Goal: Task Accomplishment & Management: Use online tool/utility

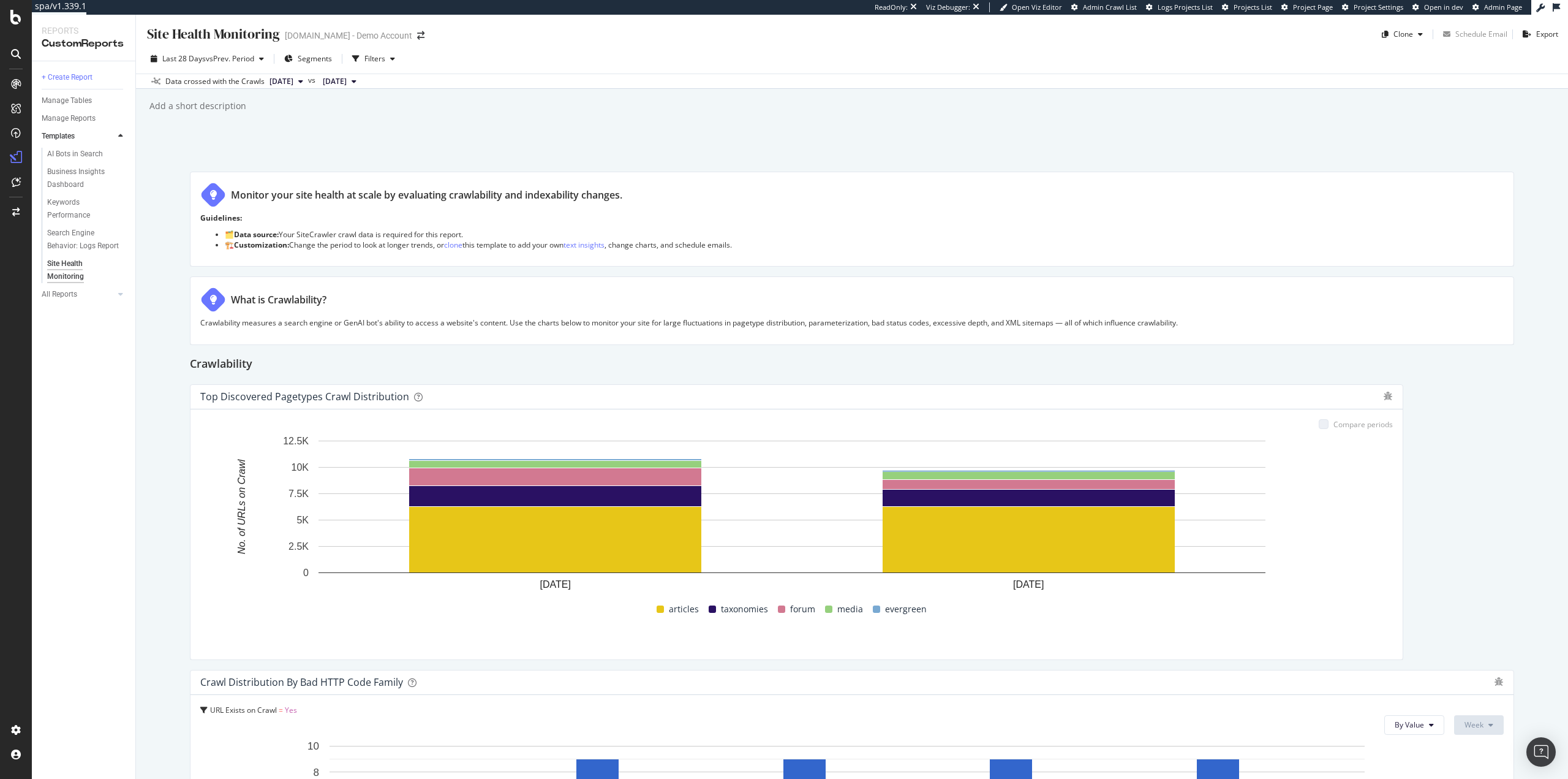
click at [158, 545] on div "Site Health Monitoring Site Health Monitoring UHND.com - Demo Account Clone Sch…" at bounding box center [852, 396] width 1432 height 764
click at [164, 476] on div "Site Health Monitoring Site Health Monitoring UHND.com - Demo Account Clone Sch…" at bounding box center [852, 396] width 1432 height 764
click at [358, 143] on div "Site Health Monitoring Site Health Monitoring UHND.com - Demo Account Clone Sch…" at bounding box center [852, 396] width 1432 height 764
click at [766, 372] on div "Crawlability" at bounding box center [851, 365] width 1324 height 20
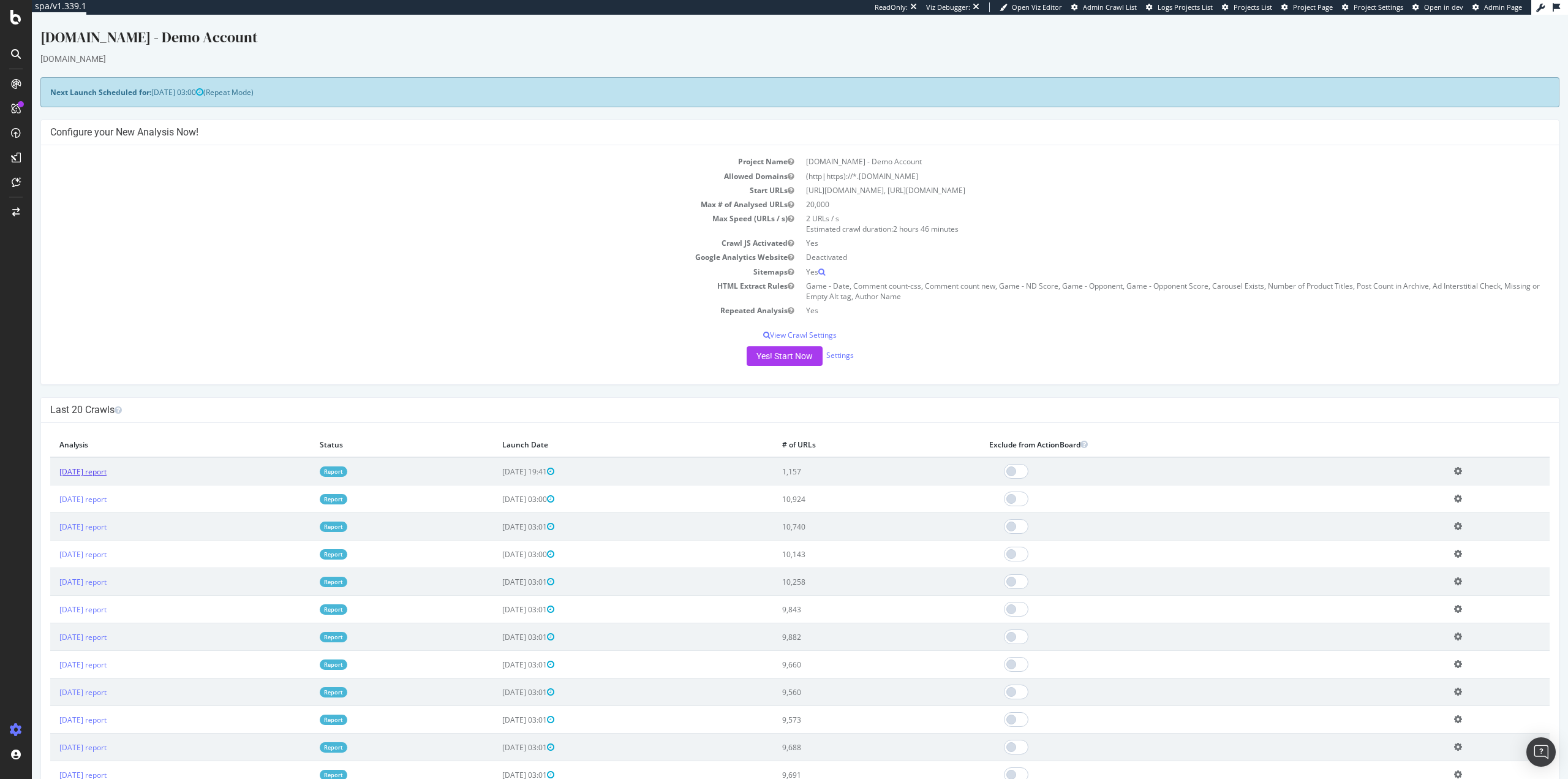
click at [106, 470] on link "2025 Oct. 9th report" at bounding box center [82, 471] width 47 height 11
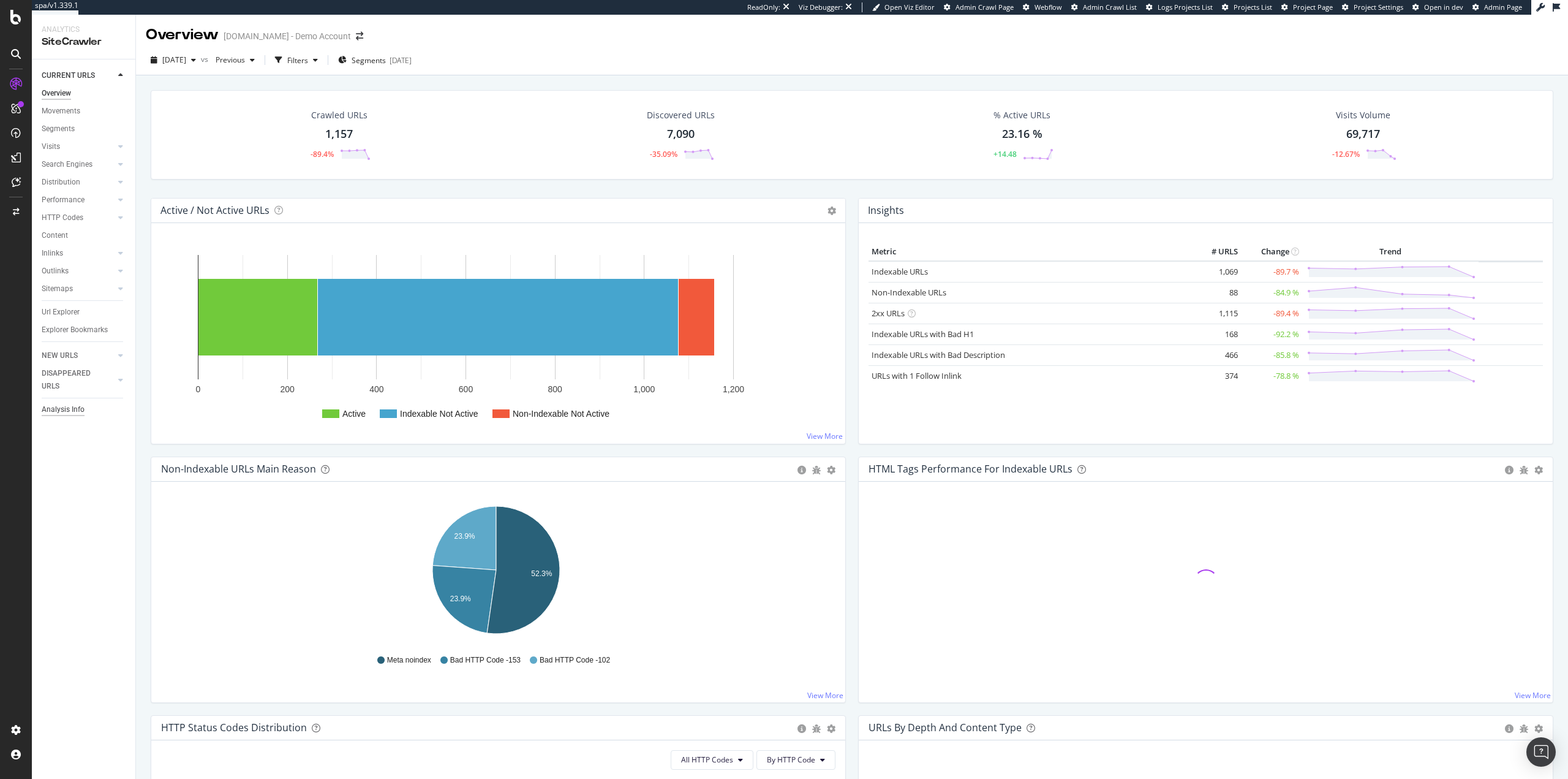
click at [73, 408] on div "Analysis Info" at bounding box center [63, 410] width 43 height 13
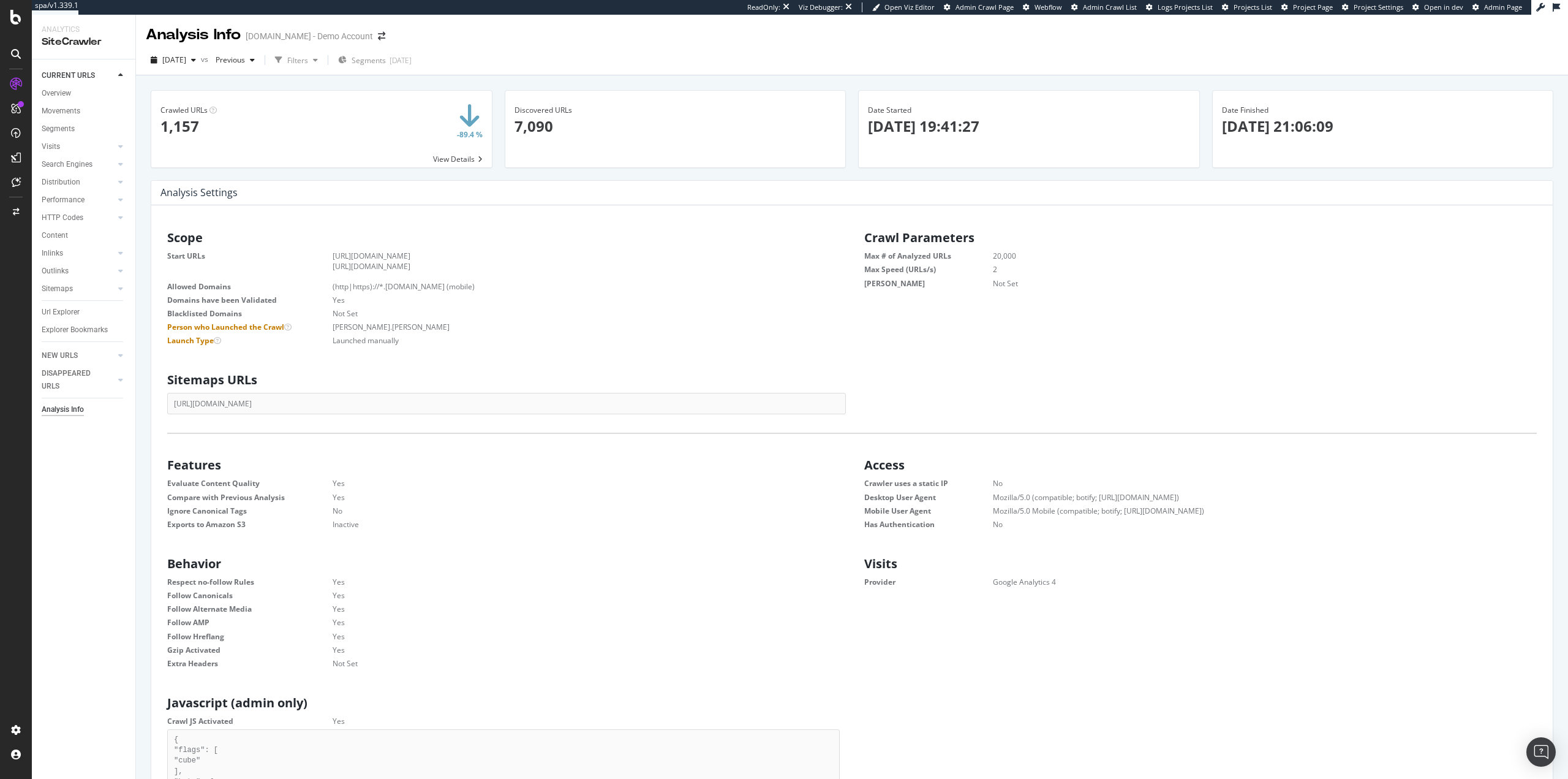
scroll to position [186, 663]
click at [367, 324] on dd "heidi.noonan" at bounding box center [570, 327] width 537 height 11
click at [409, 334] on dl "Start URLs https://www.uhnd.com https://forum.uhnd.com/ Allowed Domains (http|h…" at bounding box center [503, 298] width 672 height 95
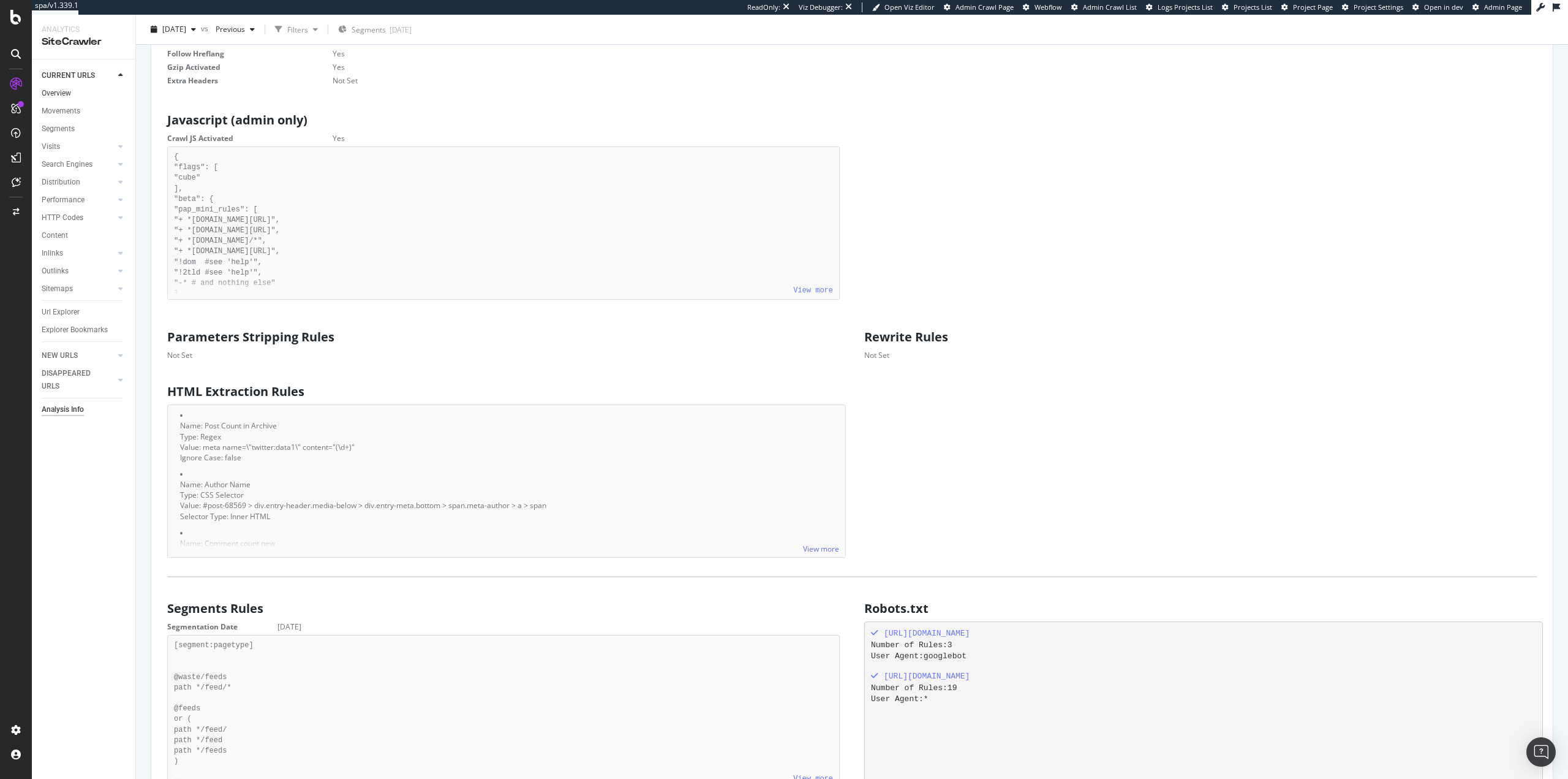
scroll to position [582, 0]
click at [74, 90] on link "Overview" at bounding box center [84, 93] width 85 height 13
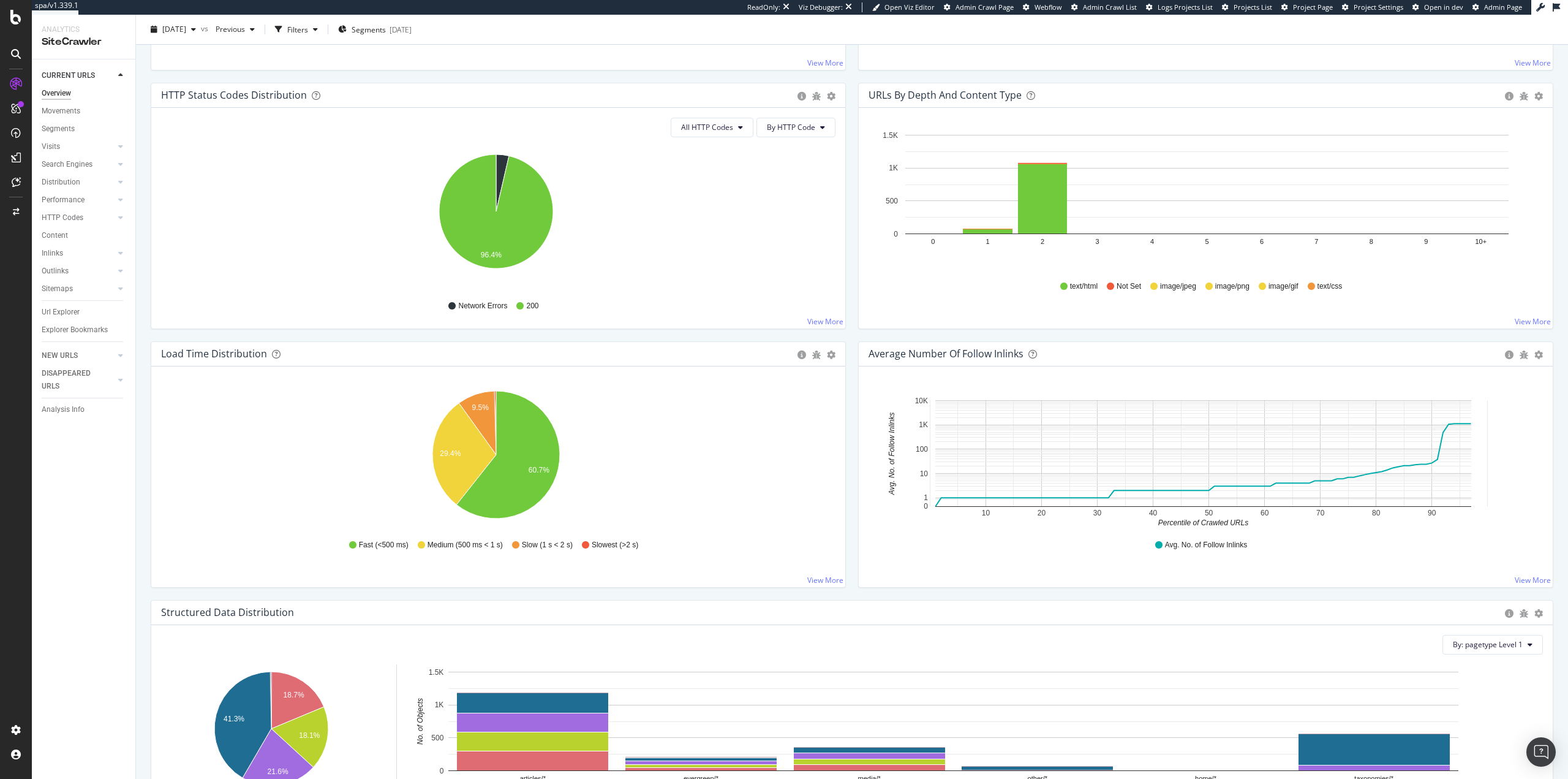
scroll to position [674, 0]
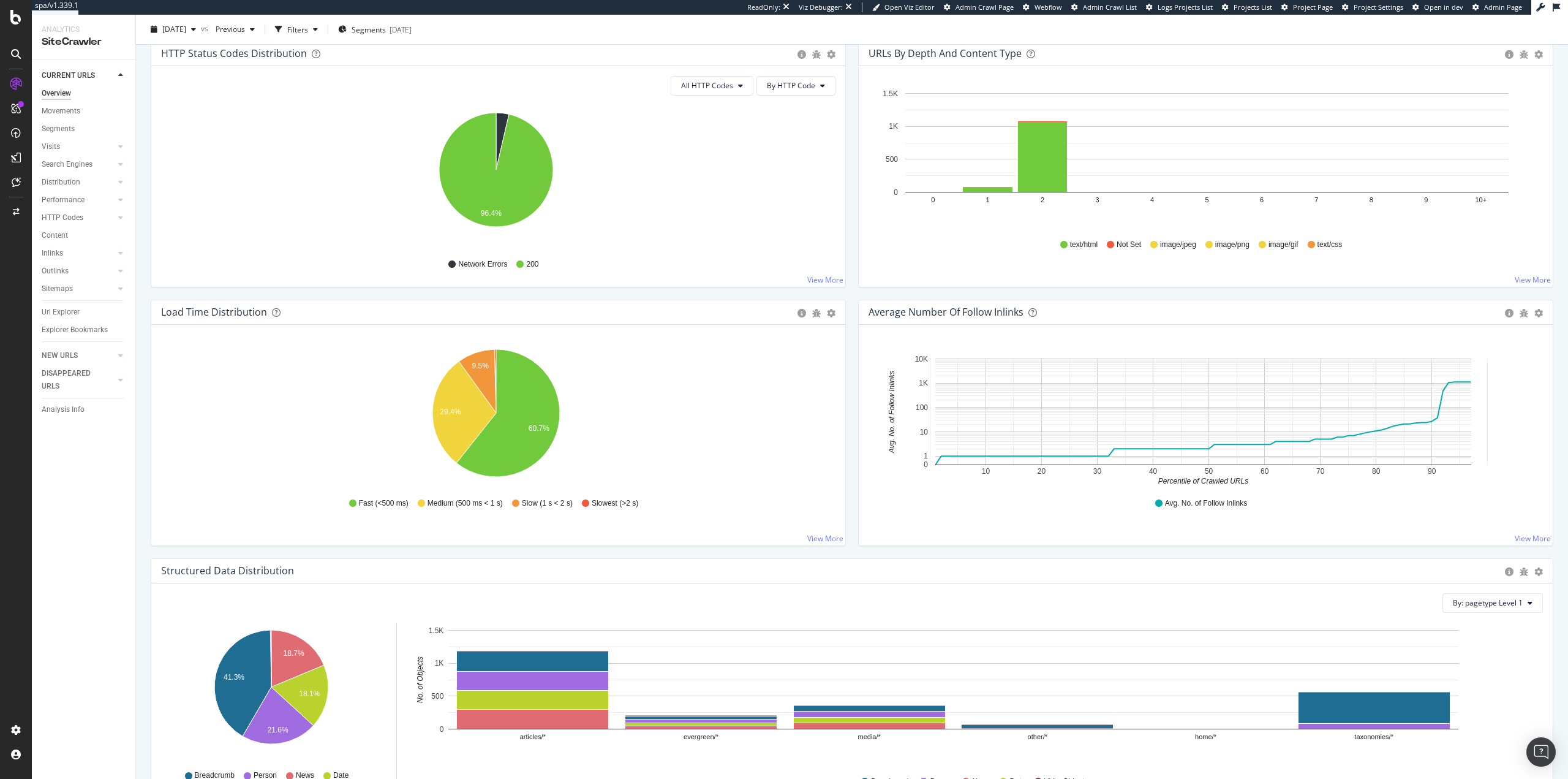
drag, startPoint x: 230, startPoint y: 304, endPoint x: 223, endPoint y: 334, distance: 30.8
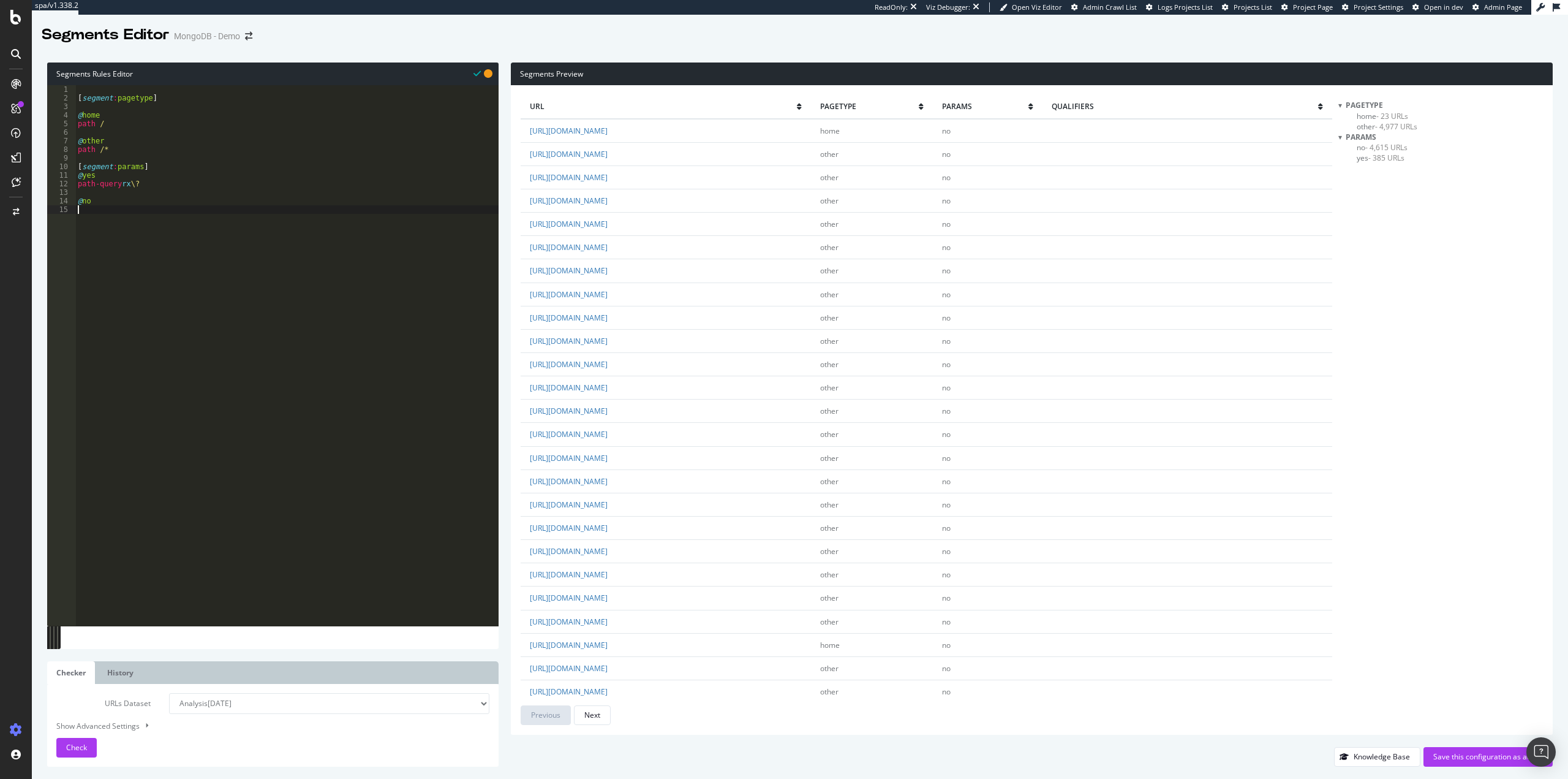
click at [267, 231] on div "[ segment : pagetype ] @ home path / @ other path /* [ segment : params ] @ yes…" at bounding box center [286, 363] width 423 height 557
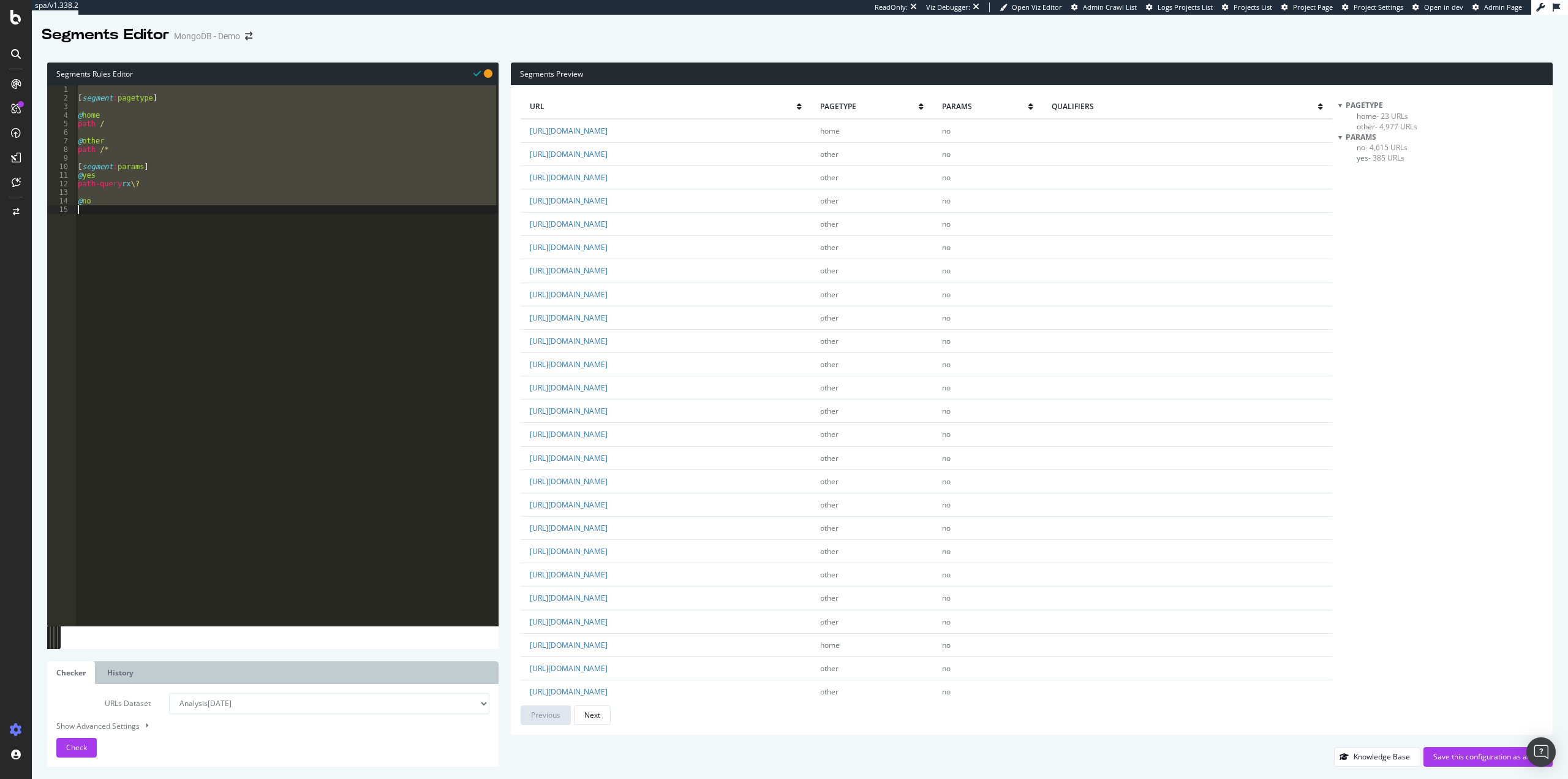
click at [161, 145] on div "[ segment : pagetype ] @ home path / @ other path /* [ segment : params ] @ yes…" at bounding box center [286, 355] width 423 height 540
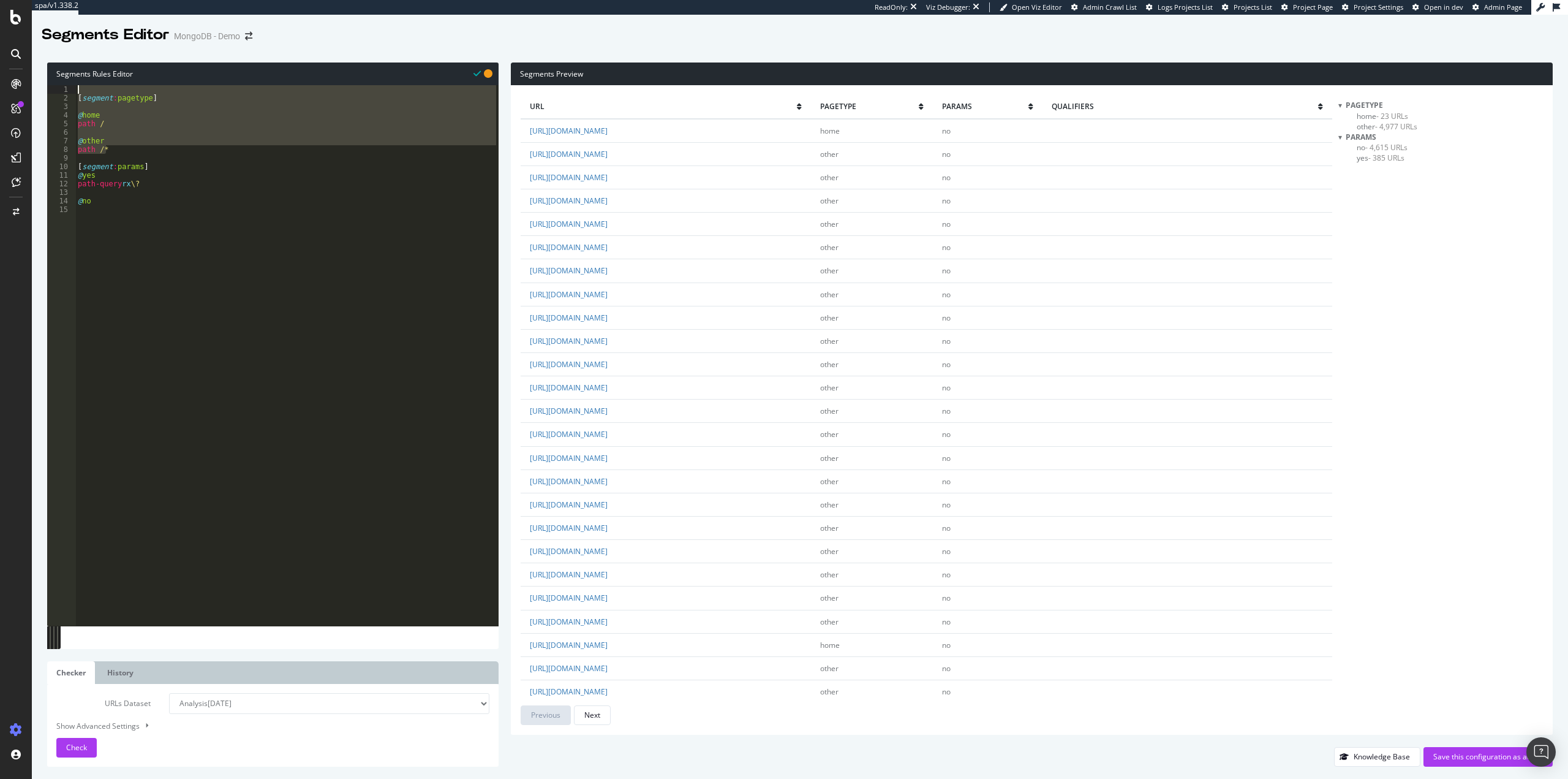
drag, startPoint x: 118, startPoint y: 152, endPoint x: 59, endPoint y: 84, distance: 90.0
click at [51, 82] on div "Segments Rules Editor @other 1 2 3 4 5 6 7 8 9 10 11 12 13 14 15 [ segment : pa…" at bounding box center [273, 356] width 451 height 587
type textarea "[segment:pagetype]"
paste textarea "Cursor at row 1"
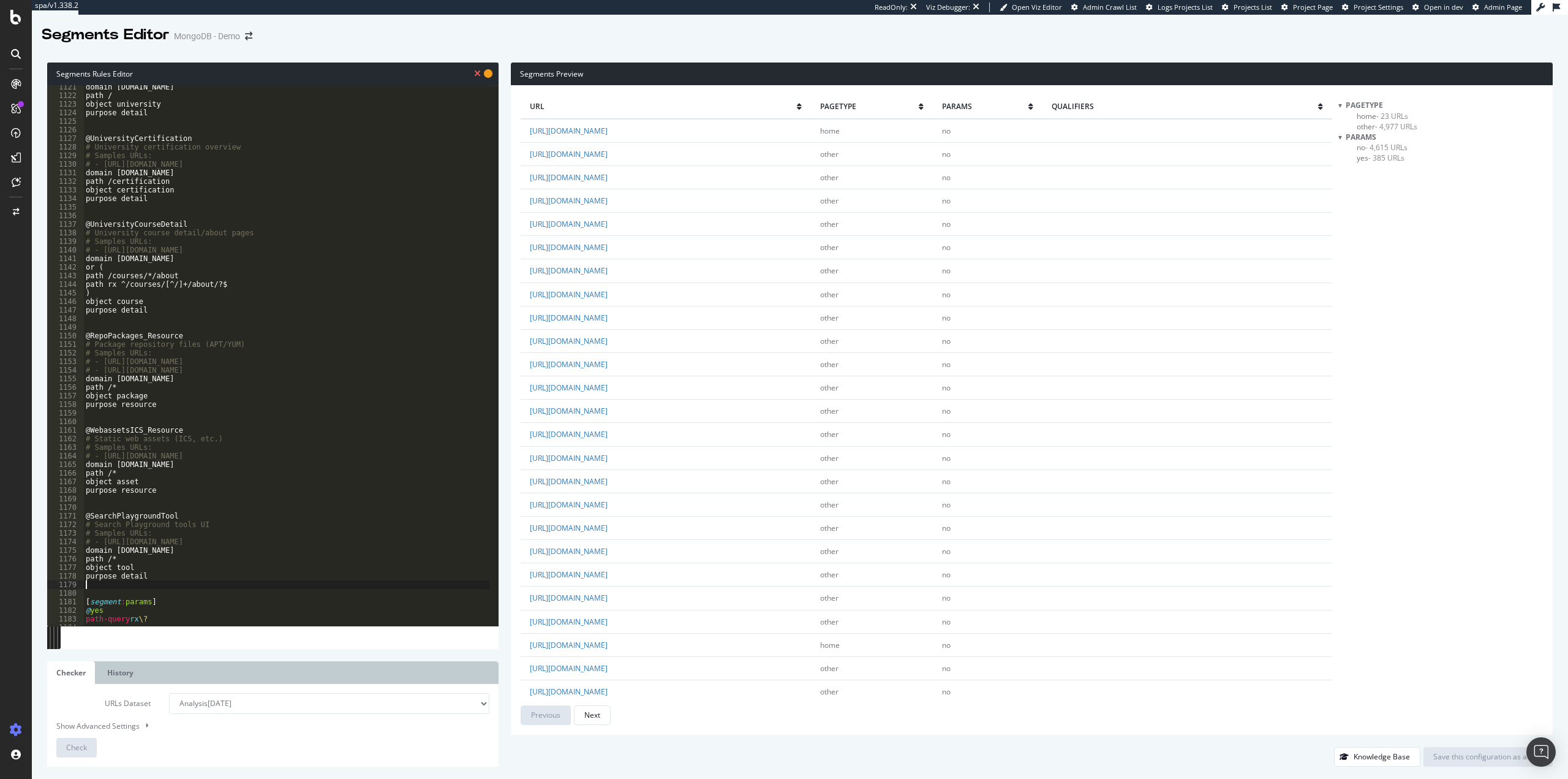
scroll to position [9642, 0]
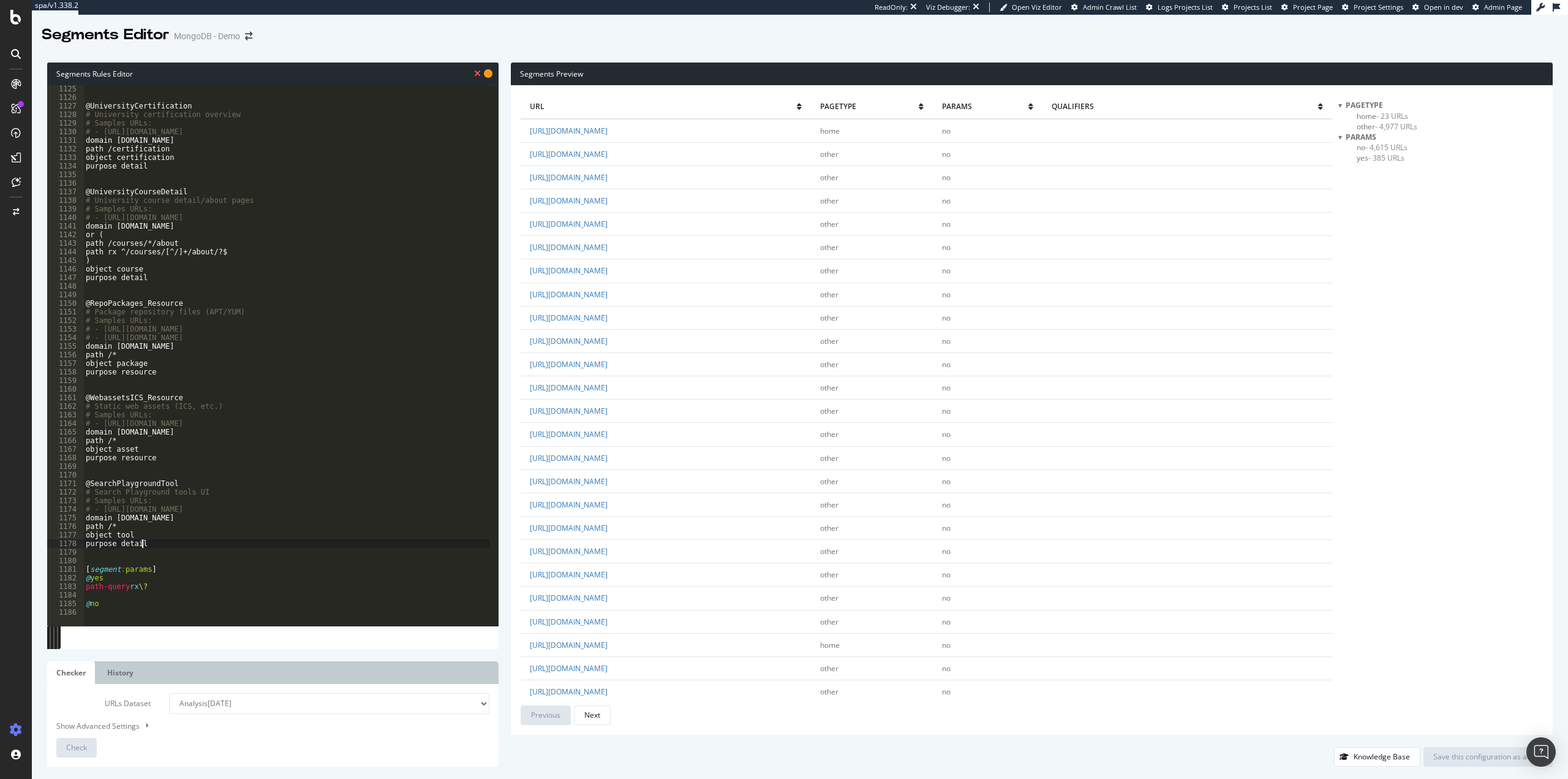
click at [232, 542] on div "@UniversityCertification # University certification overview # Samples URLs: # …" at bounding box center [562, 359] width 958 height 548
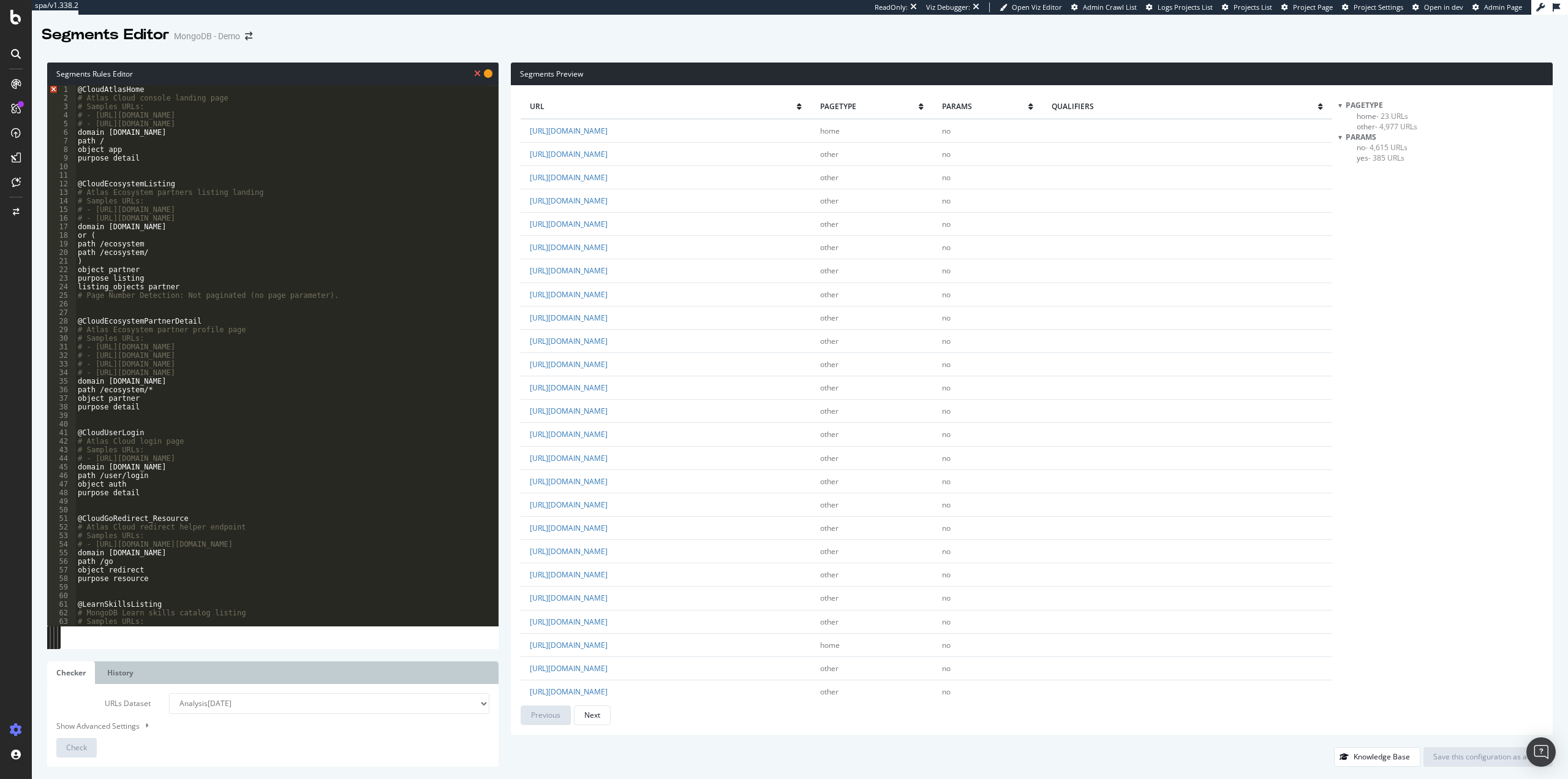
scroll to position [0, 0]
click at [193, 102] on div "@CloudAtlasHome # Atlas Cloud console landing page # Samples URLs: # - [URL][DO…" at bounding box center [554, 359] width 958 height 548
click at [76, 92] on div "@CloudAtlasHome # Atlas Cloud console landing page # Samples URLs: # - [URL][DO…" at bounding box center [554, 359] width 958 height 548
type textarea "@CloudAtlasHome"
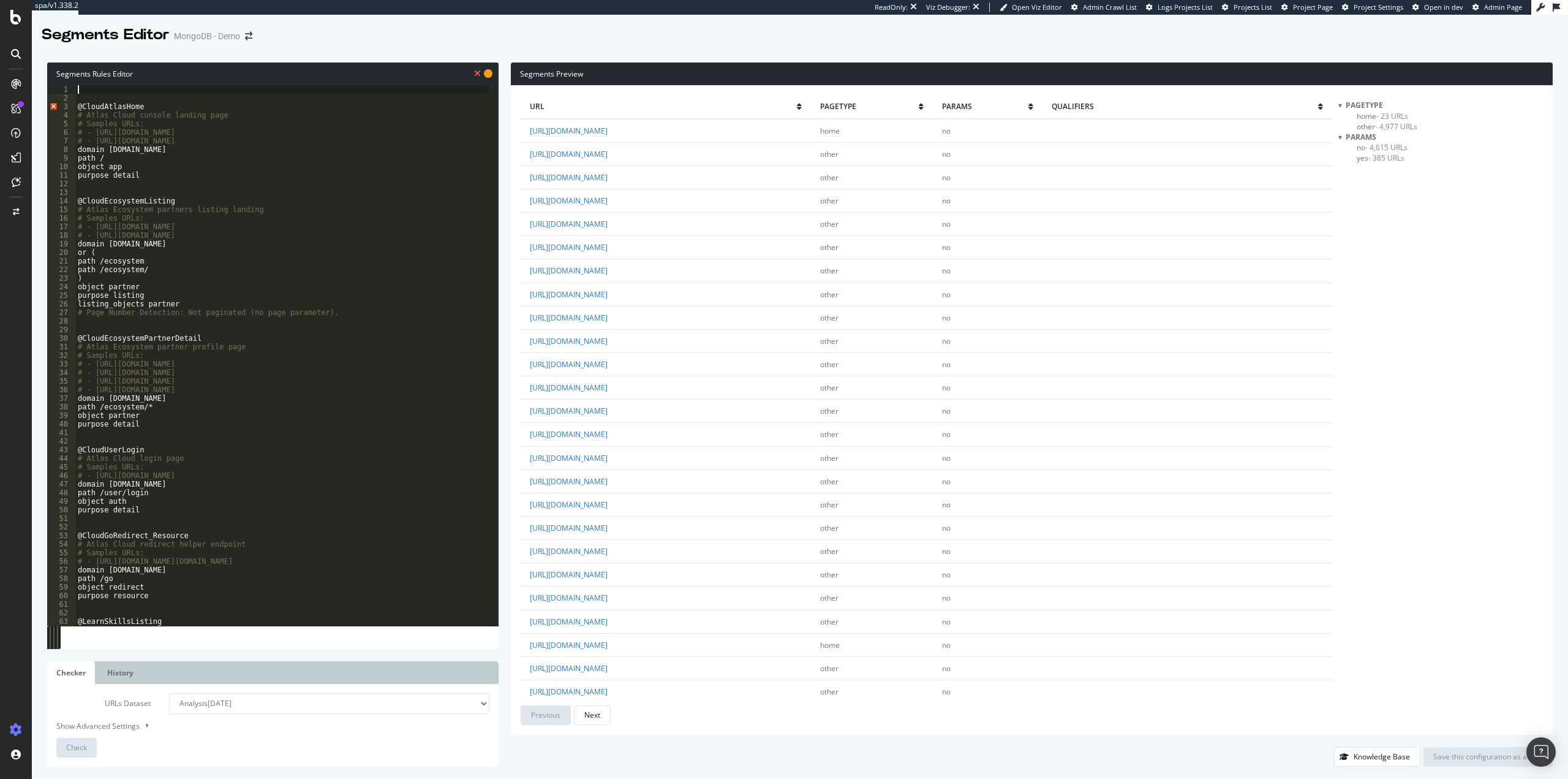
click at [77, 90] on div "@CloudAtlasHome # Atlas Cloud console landing page # Samples URLs: # - [URL][DO…" at bounding box center [554, 359] width 958 height 548
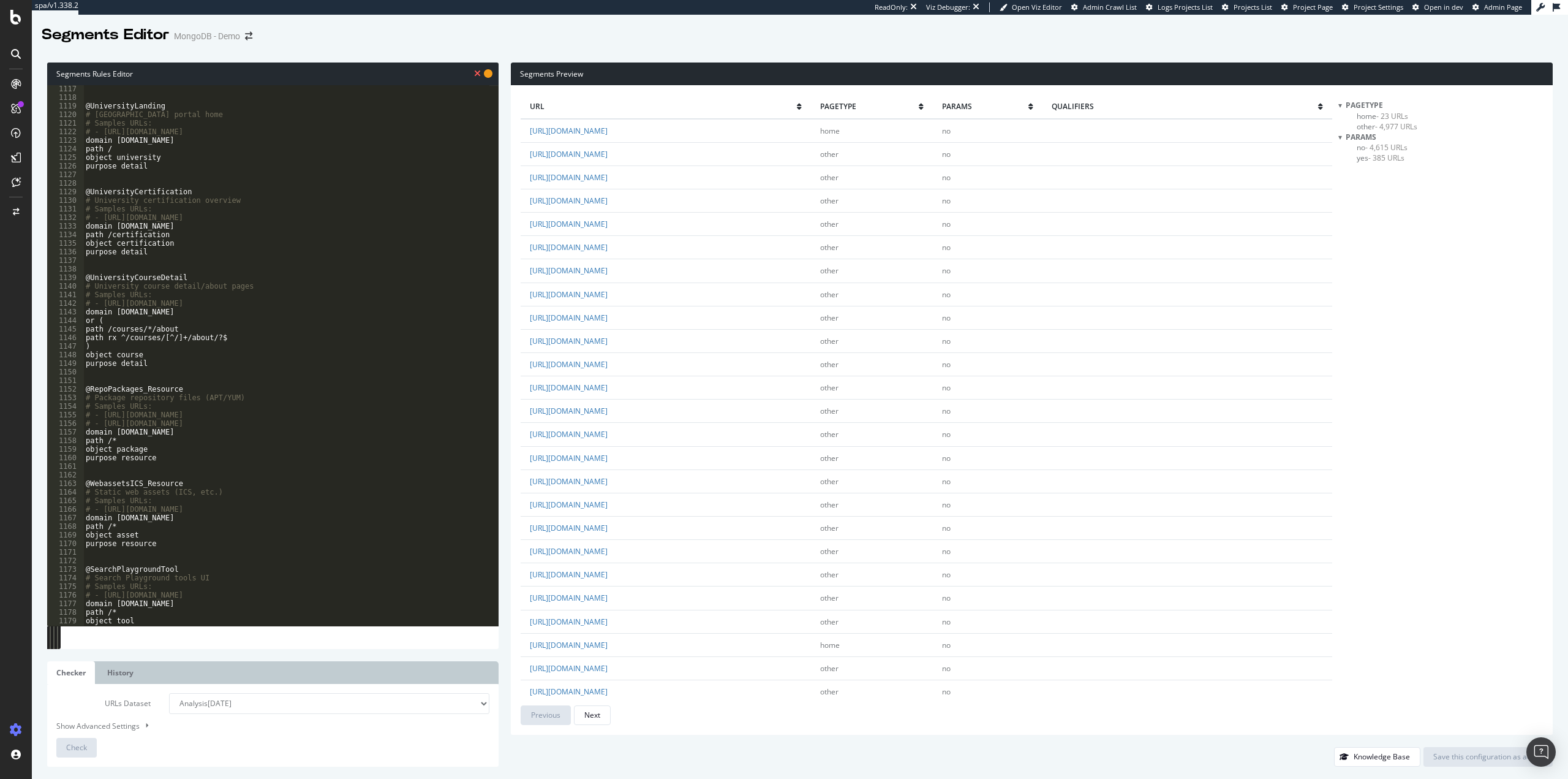
scroll to position [9659, 0]
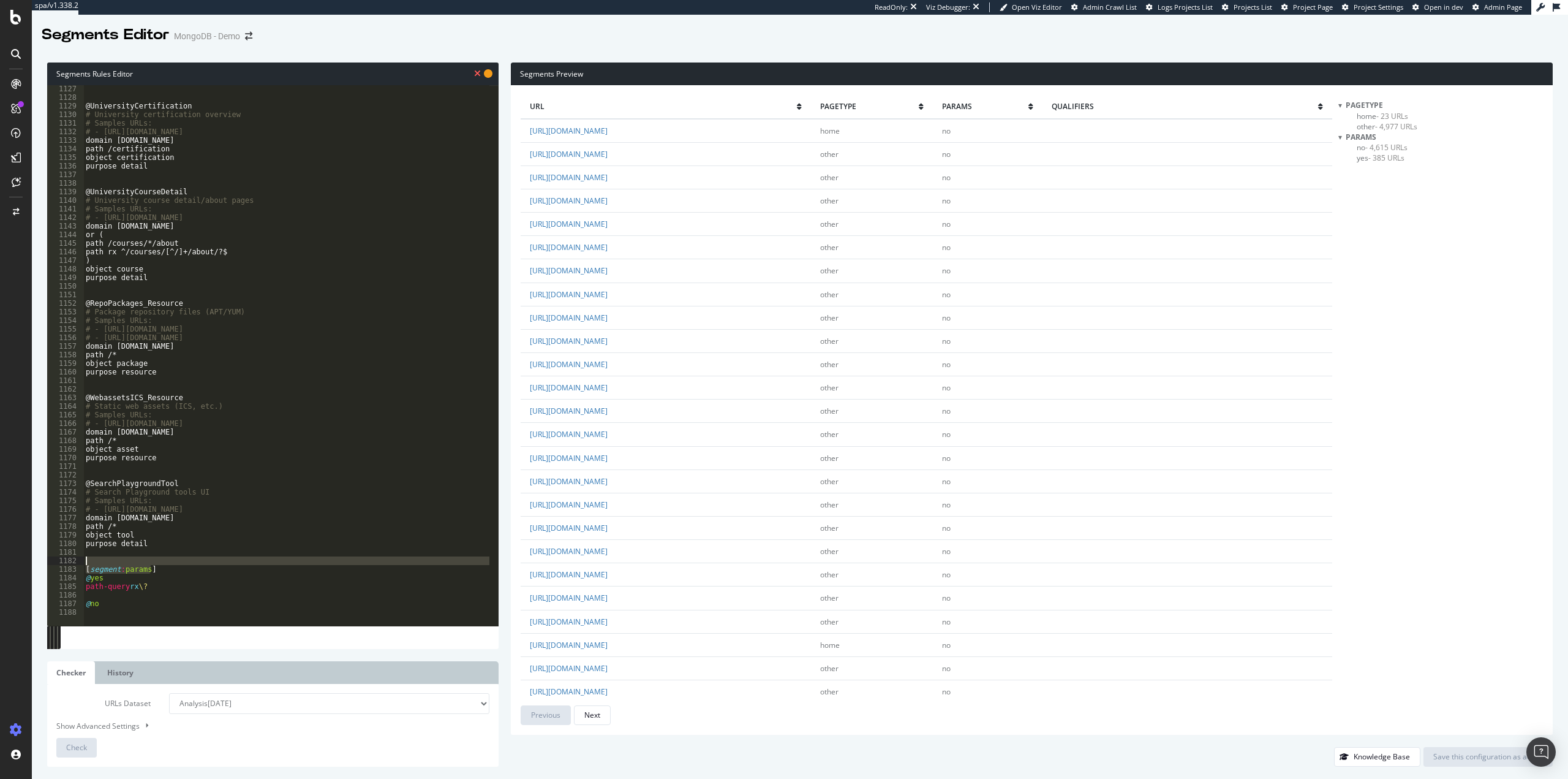
drag, startPoint x: 170, startPoint y: 571, endPoint x: 80, endPoint y: 565, distance: 90.2
click at [80, 565] on div "1127 1128 1129 1130 1131 1132 1133 1134 1135 1136 1137 1138 1139 1140 1141 1142…" at bounding box center [273, 355] width 451 height 540
type textarea "[segment:params]"
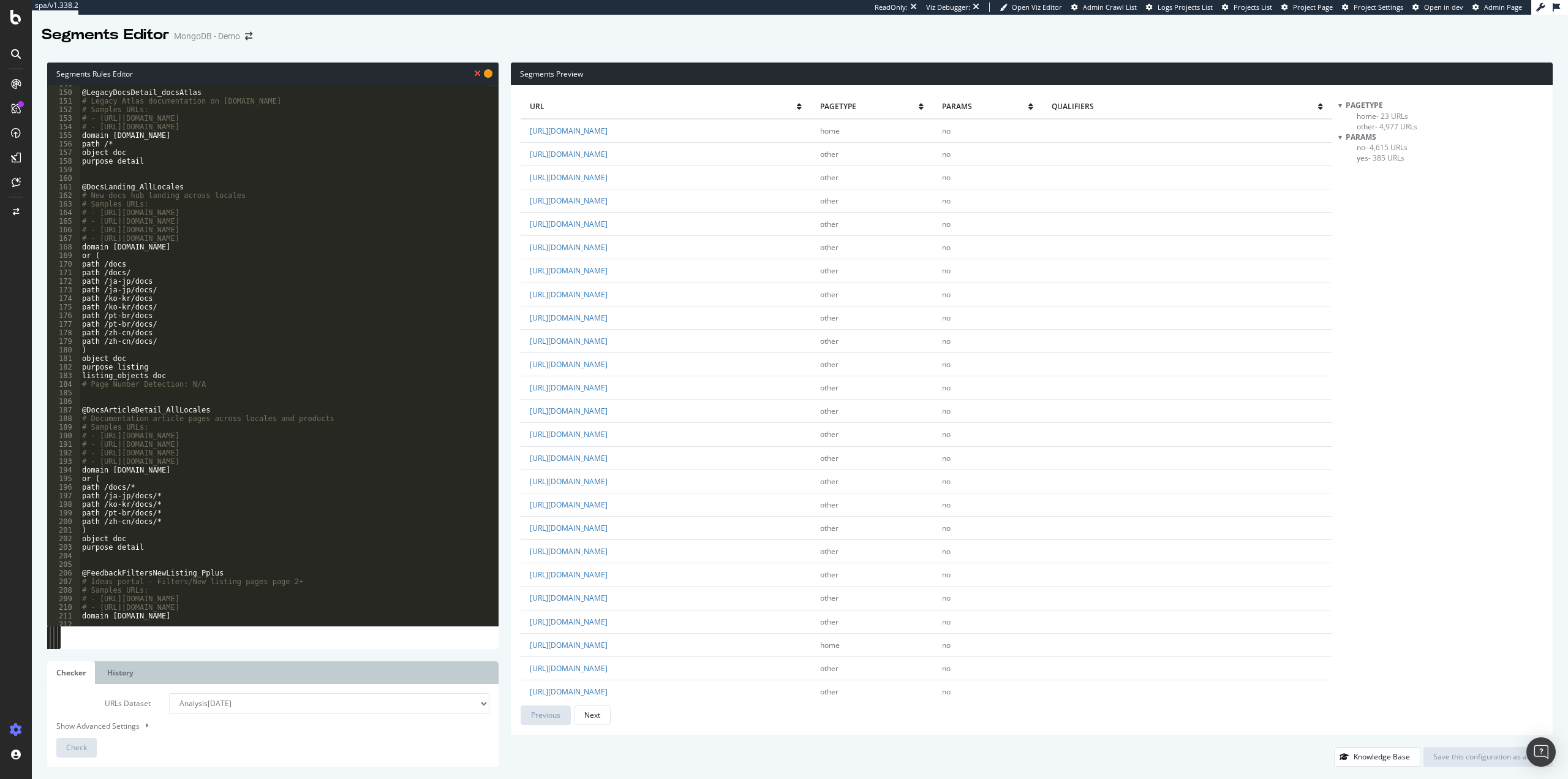
scroll to position [0, 0]
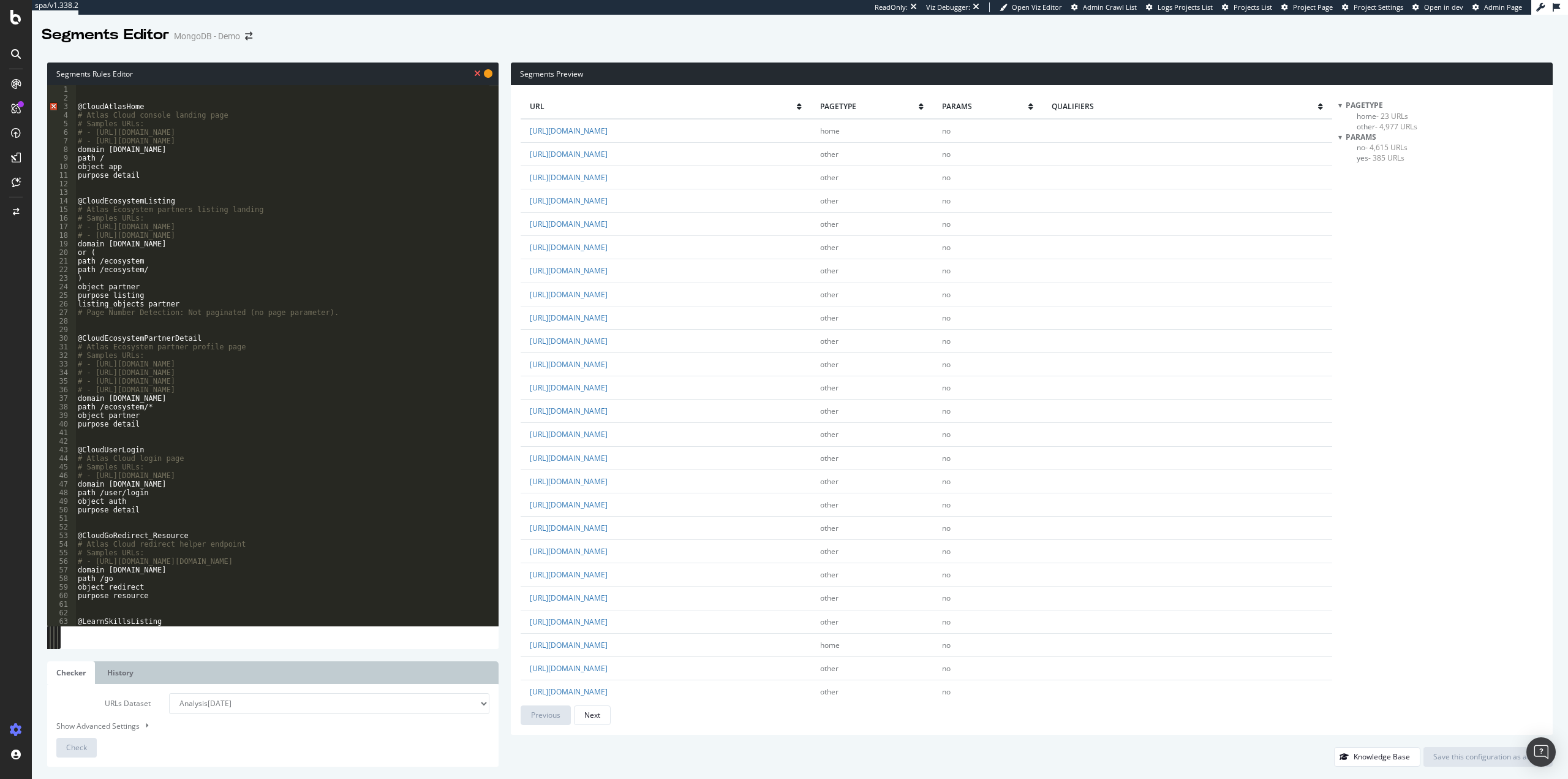
click at [115, 95] on div "@CloudAtlasHome # Atlas Cloud console landing page # Samples URLs: # - [URL][DO…" at bounding box center [554, 359] width 958 height 548
paste textarea "[segment:params]"
type textarea "[segment:params]"
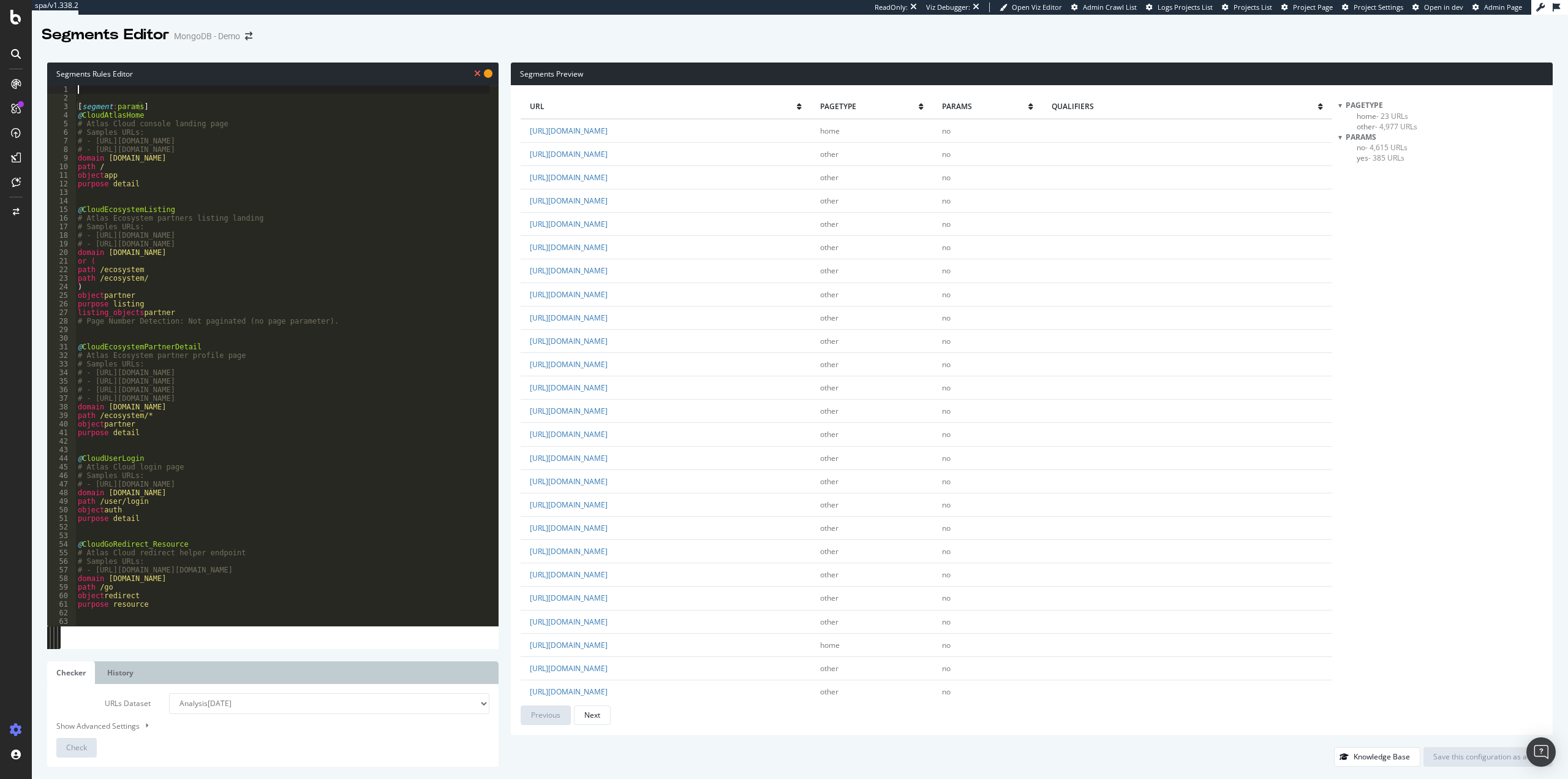
click at [113, 90] on div "[ segment : params ] @ CloudAtlasHome # Atlas Cloud console landing page # Samp…" at bounding box center [554, 359] width 958 height 548
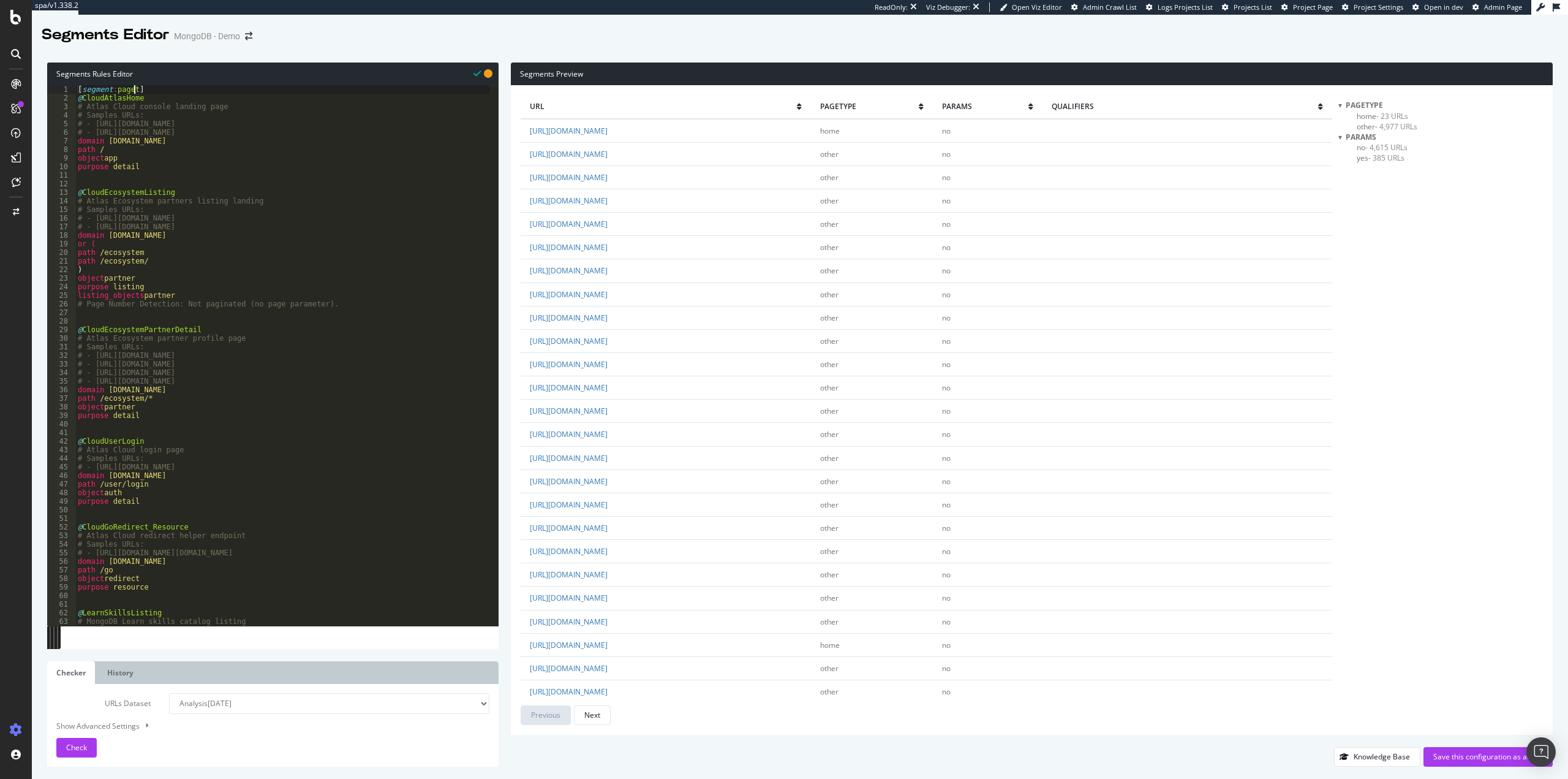
scroll to position [0, 4]
type textarea "[segment:pagetype]"
click at [81, 747] on span "Check" at bounding box center [76, 748] width 21 height 11
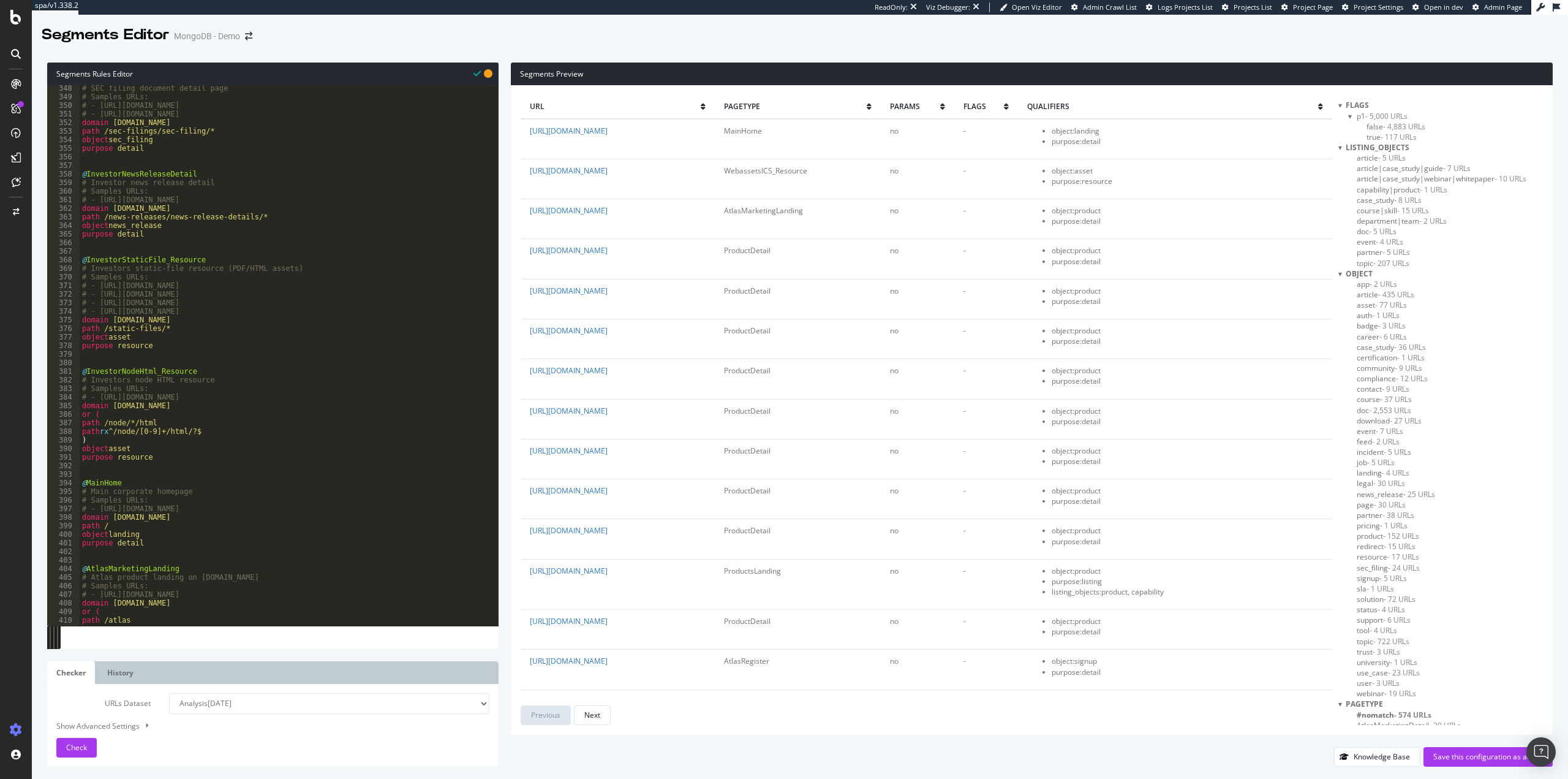
scroll to position [3014, 0]
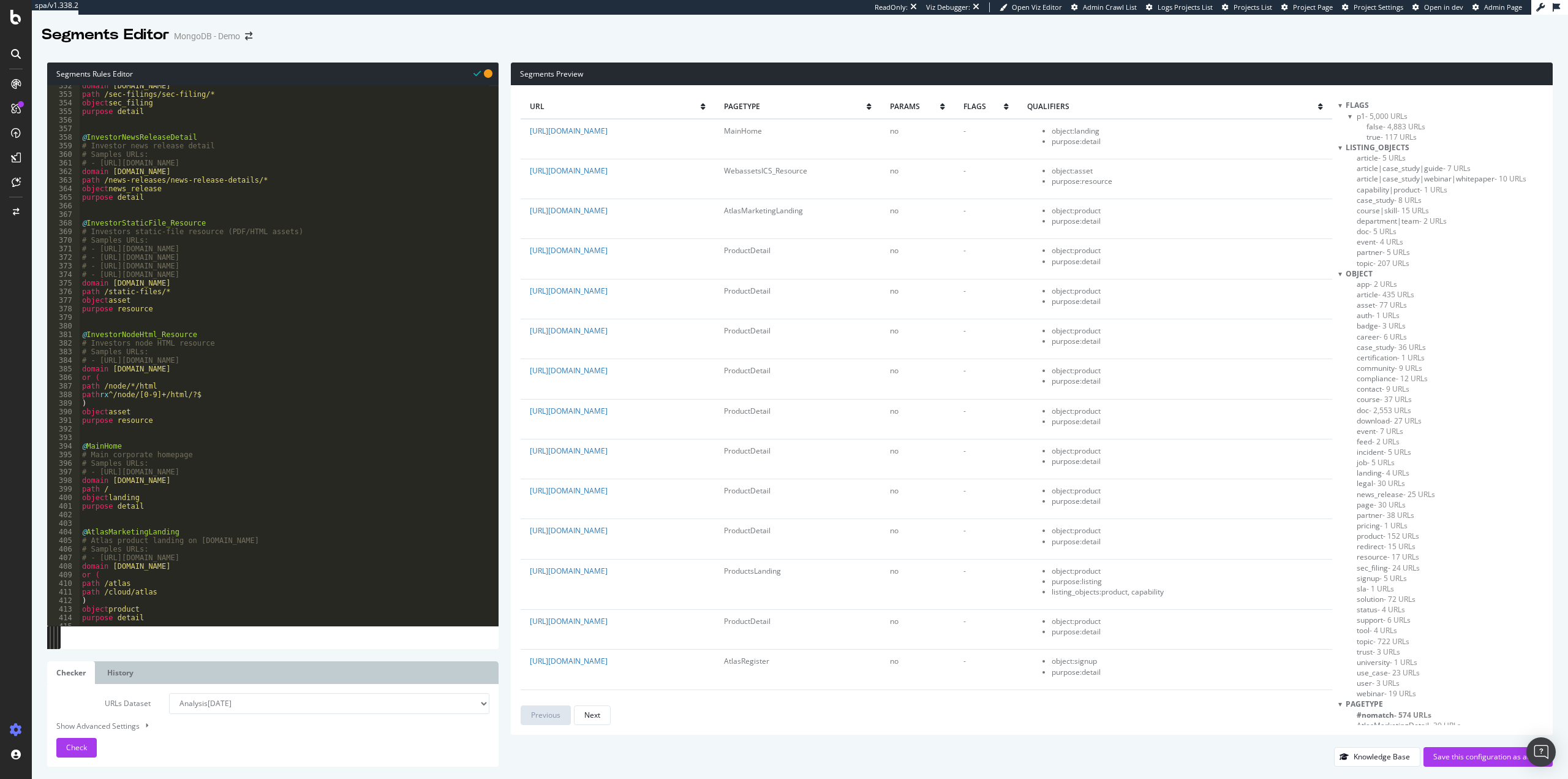
click at [1342, 145] on div at bounding box center [1340, 148] width 4 height 11
click at [1341, 104] on div at bounding box center [1340, 106] width 4 height 11
click at [1341, 125] on div at bounding box center [1340, 127] width 4 height 11
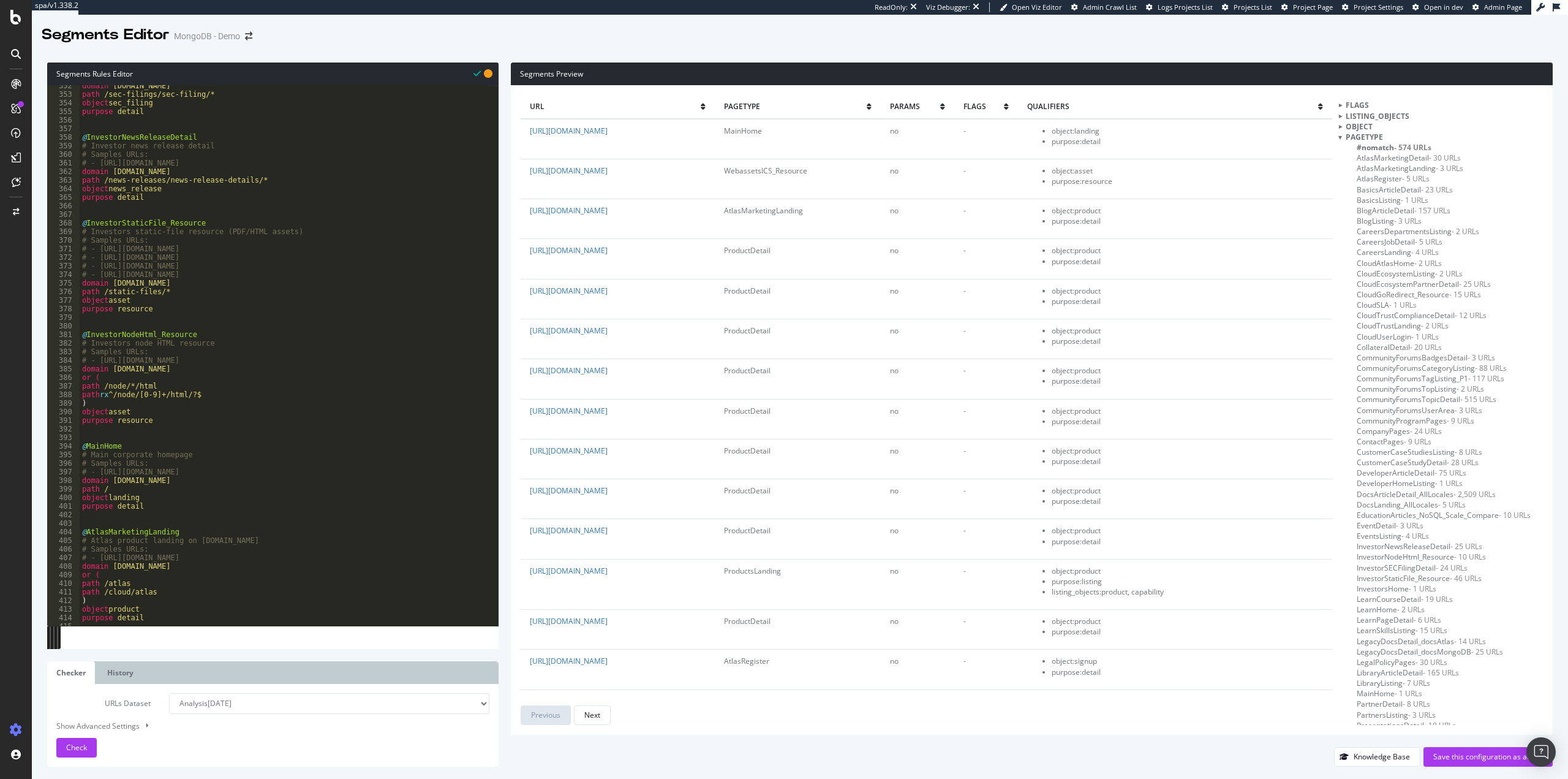
scroll to position [0, 0]
drag, startPoint x: 112, startPoint y: 435, endPoint x: 224, endPoint y: 435, distance: 112.0
click at [120, 432] on div "domain [DOMAIN_NAME] path /sec-filings/sec-filing/* object sec_filing purpose d…" at bounding box center [559, 355] width 958 height 548
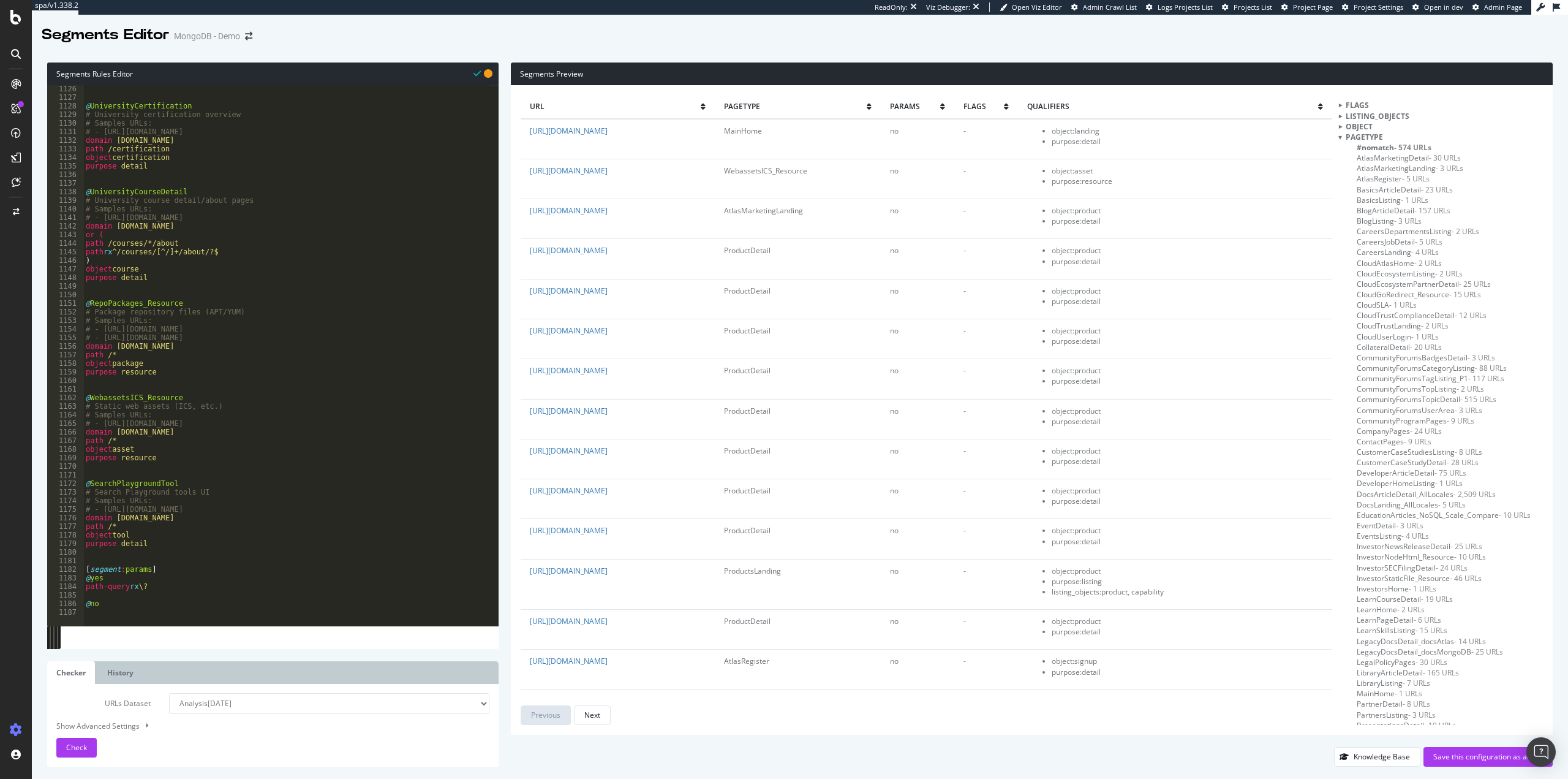
scroll to position [9650, 0]
click at [179, 552] on div "@ UniversityCertification # University certification overview # Samples URLs: #…" at bounding box center [562, 359] width 958 height 548
type textarea "@other"
click at [365, 379] on div "@ UniversityCertification # University certification overview # Samples URLs: #…" at bounding box center [562, 359] width 958 height 548
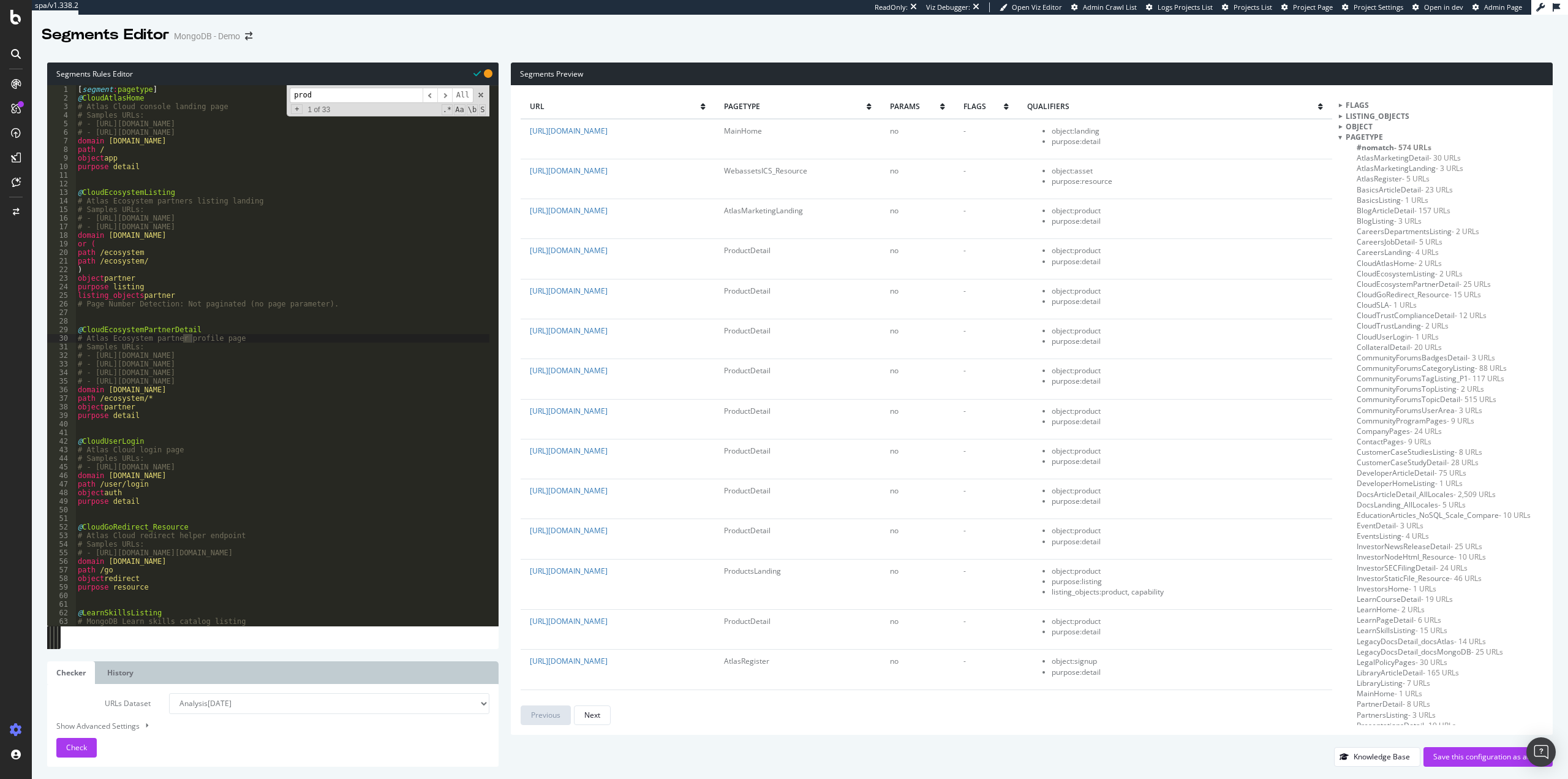
scroll to position [1339, 0]
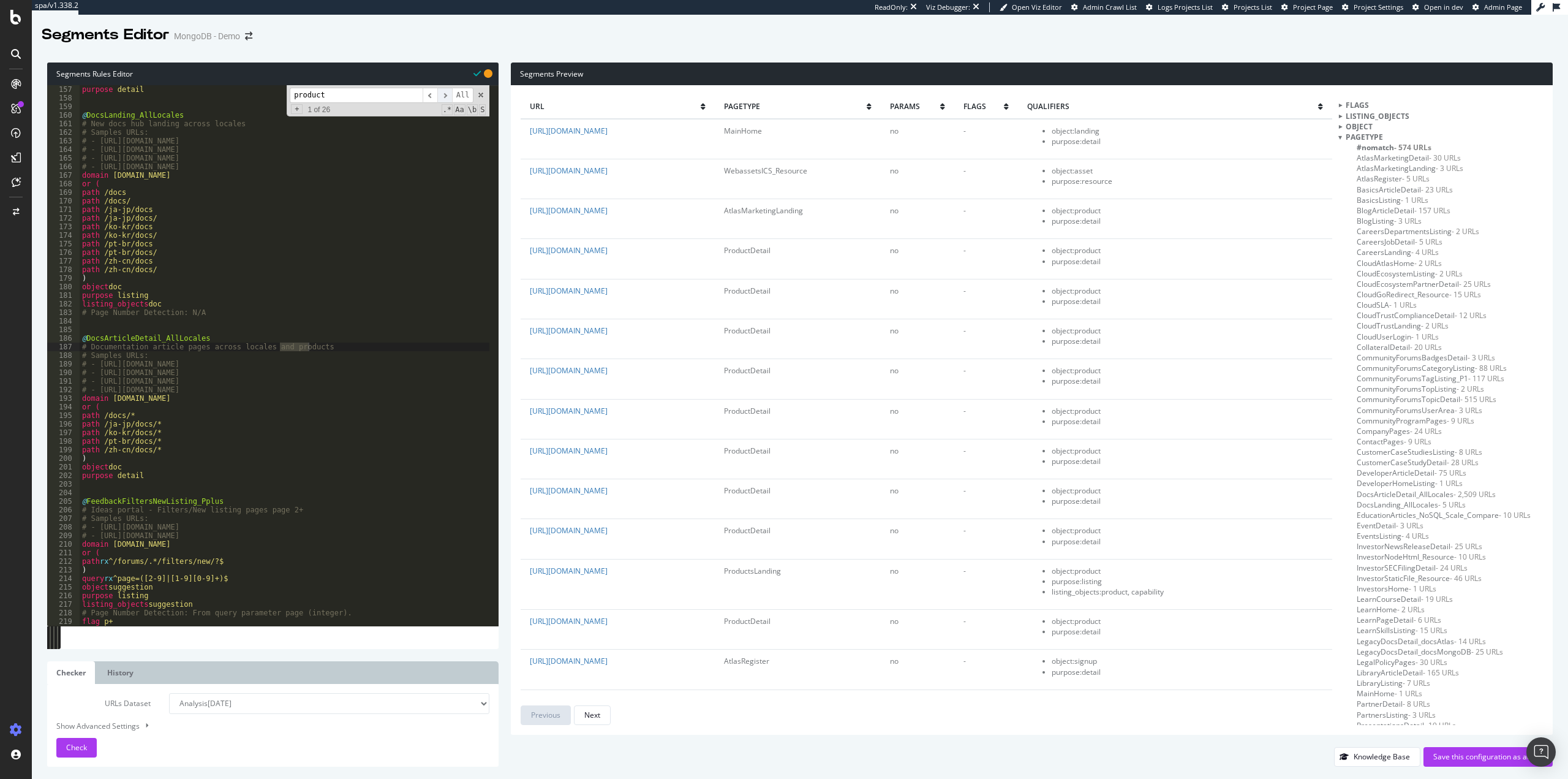
click at [443, 94] on span "​" at bounding box center [444, 95] width 14 height 15
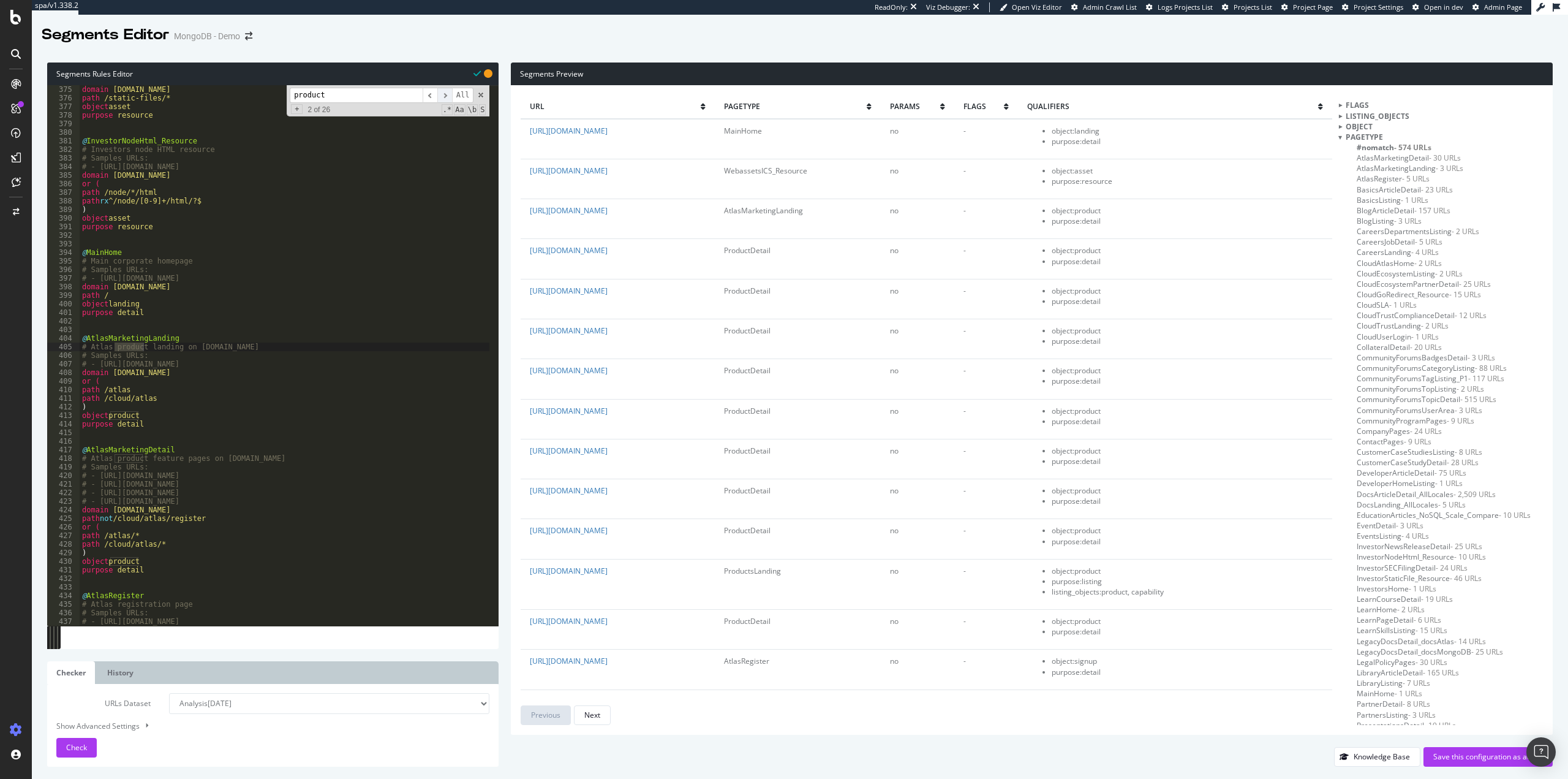
click at [443, 94] on span "​" at bounding box center [444, 95] width 14 height 15
click at [371, 98] on input "product" at bounding box center [356, 95] width 133 height 15
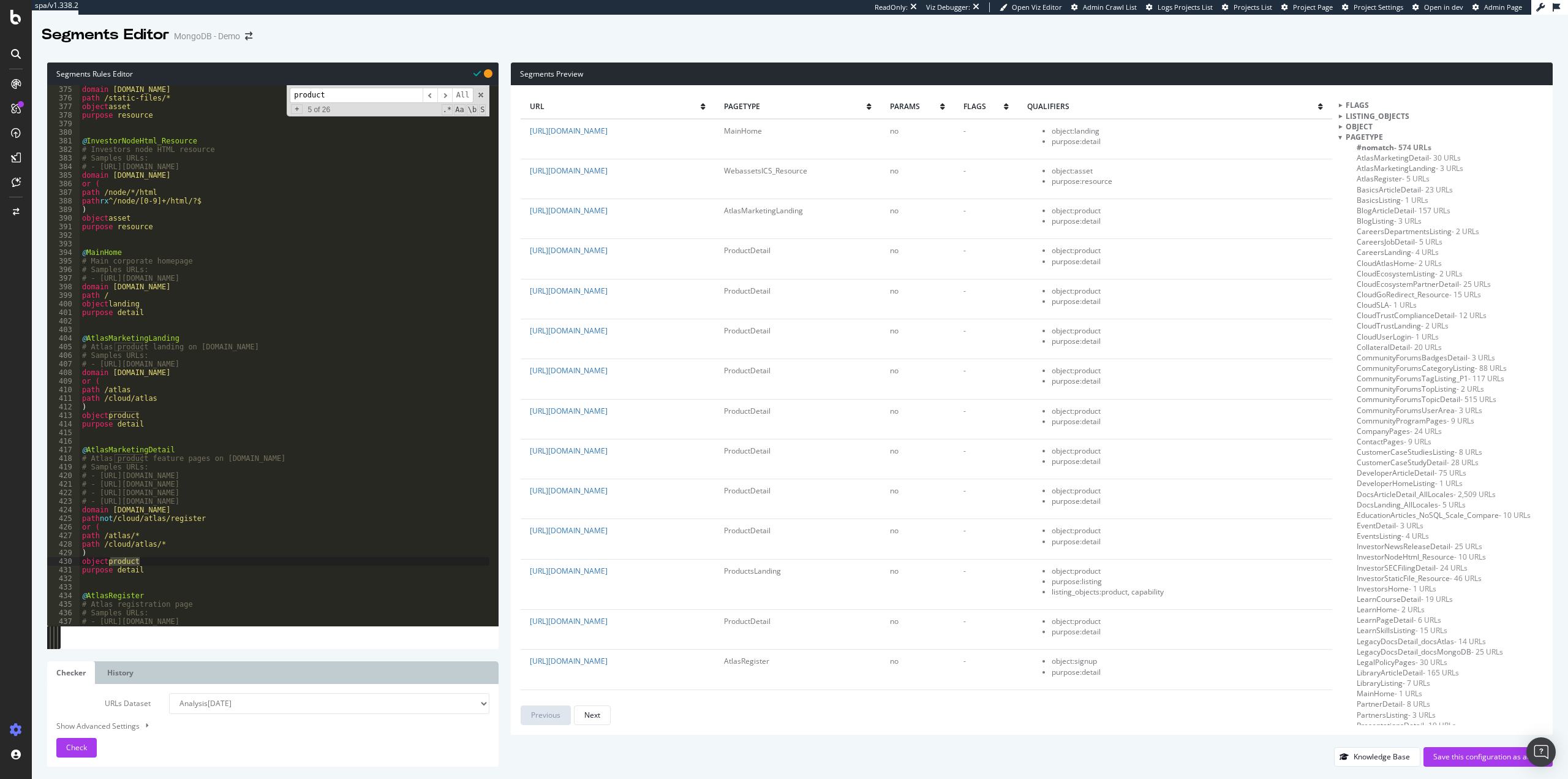
click at [371, 98] on input "product" at bounding box center [356, 95] width 133 height 15
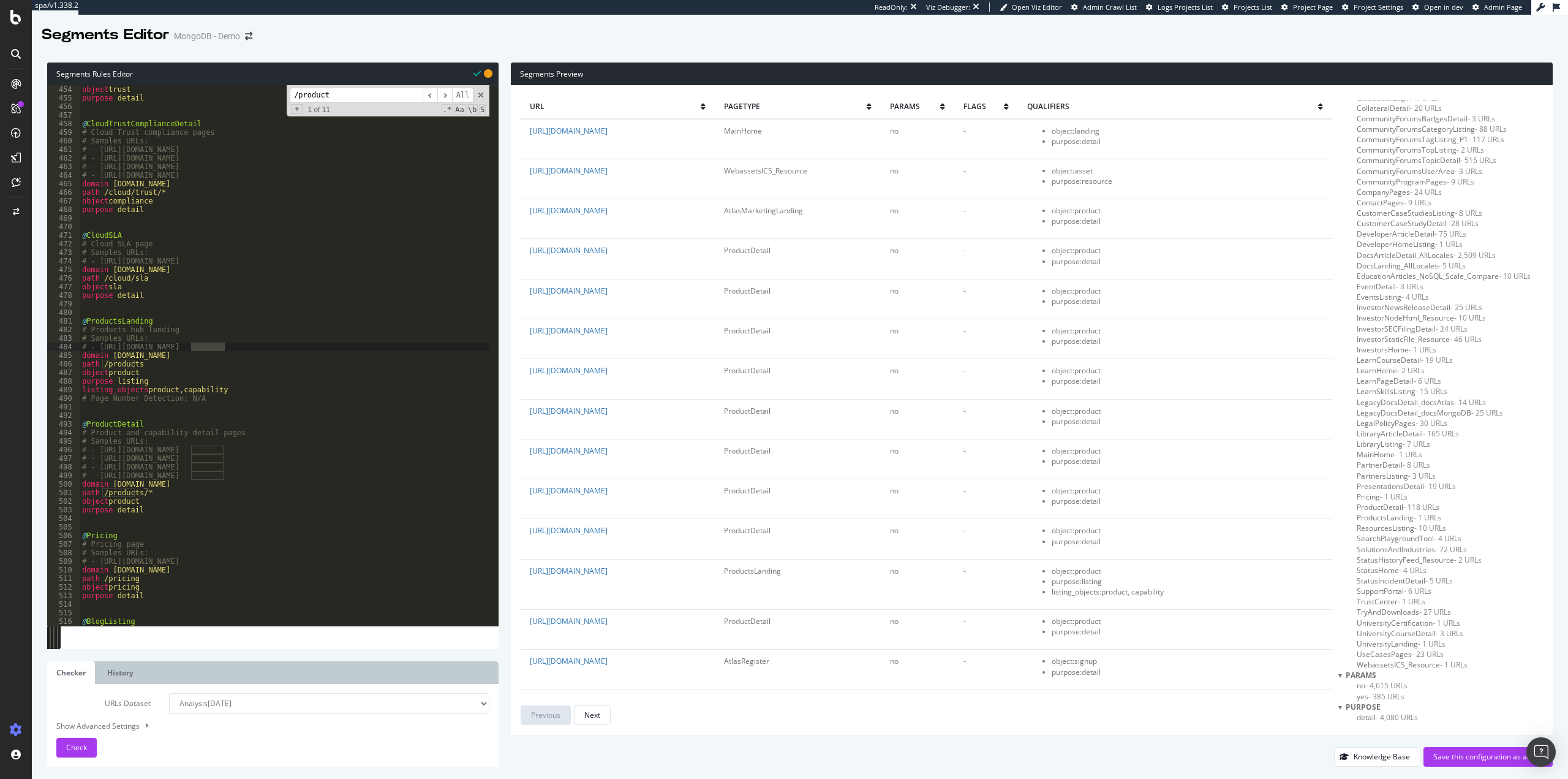
scroll to position [267, 0]
type input "/product"
click at [1391, 476] on span "ProductDetail - 118 URLs" at bounding box center [1397, 478] width 82 height 11
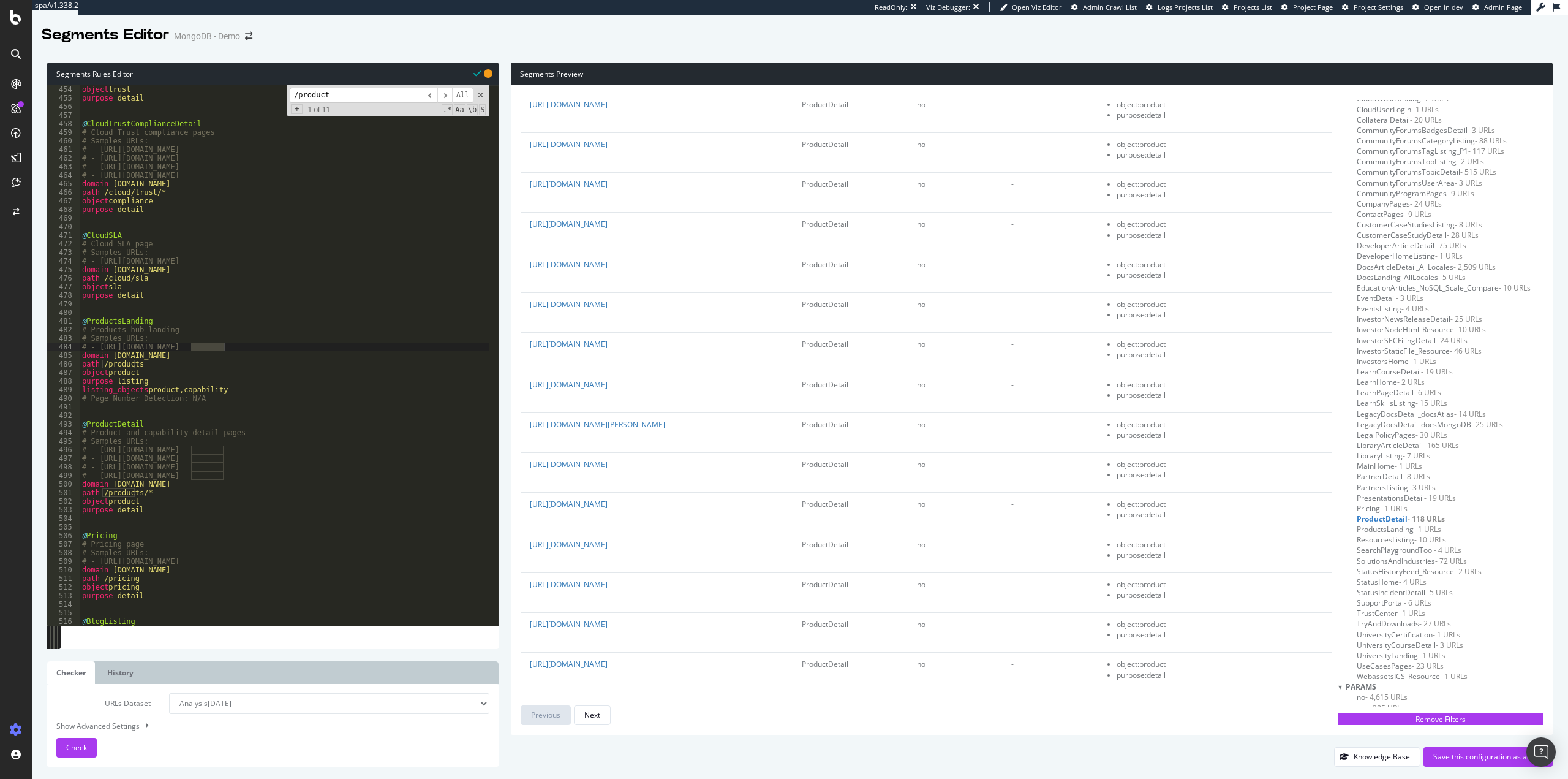
scroll to position [0, 0]
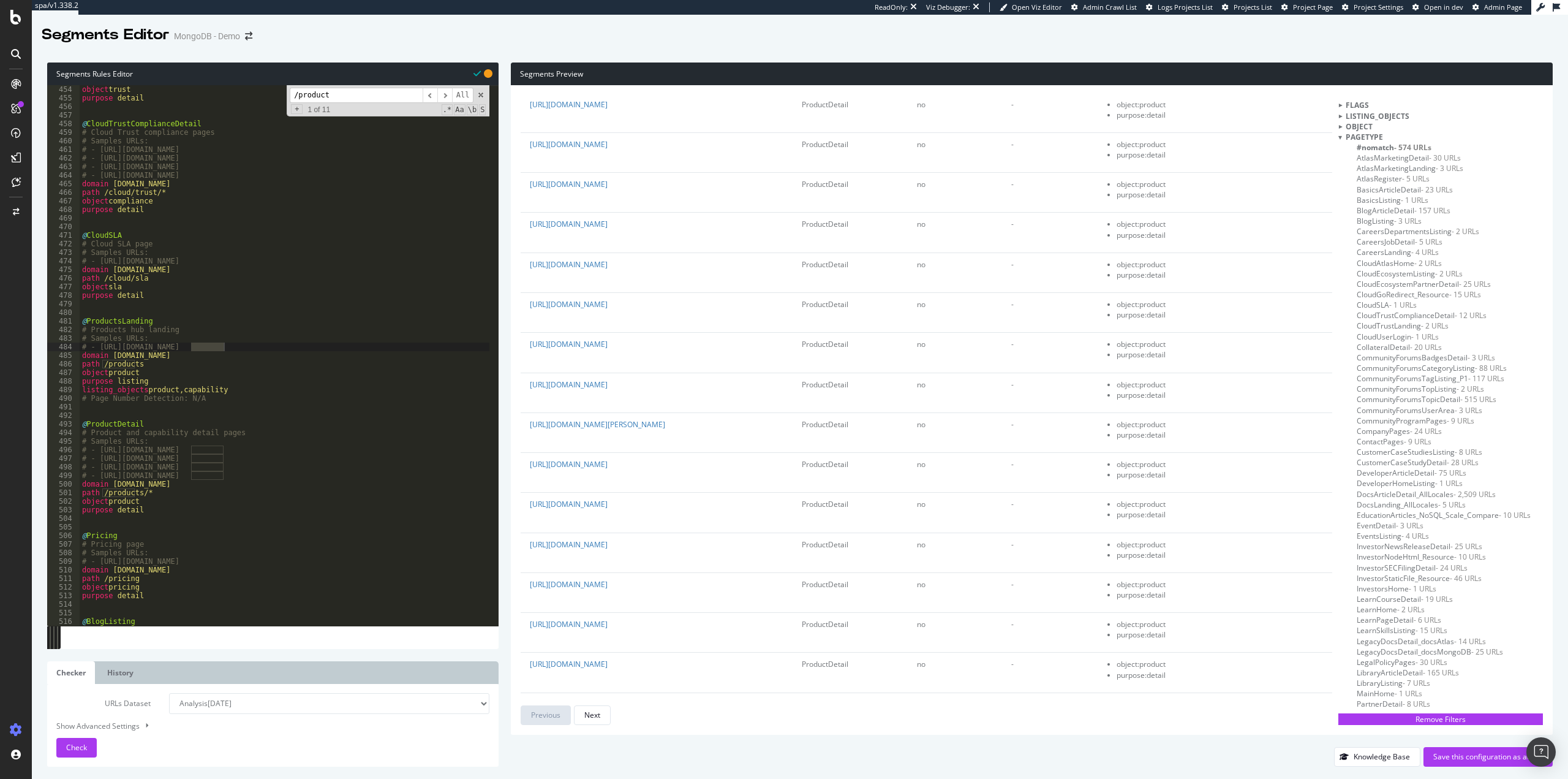
click at [1386, 146] on span "#nomatch - 574 URLs" at bounding box center [1394, 148] width 75 height 11
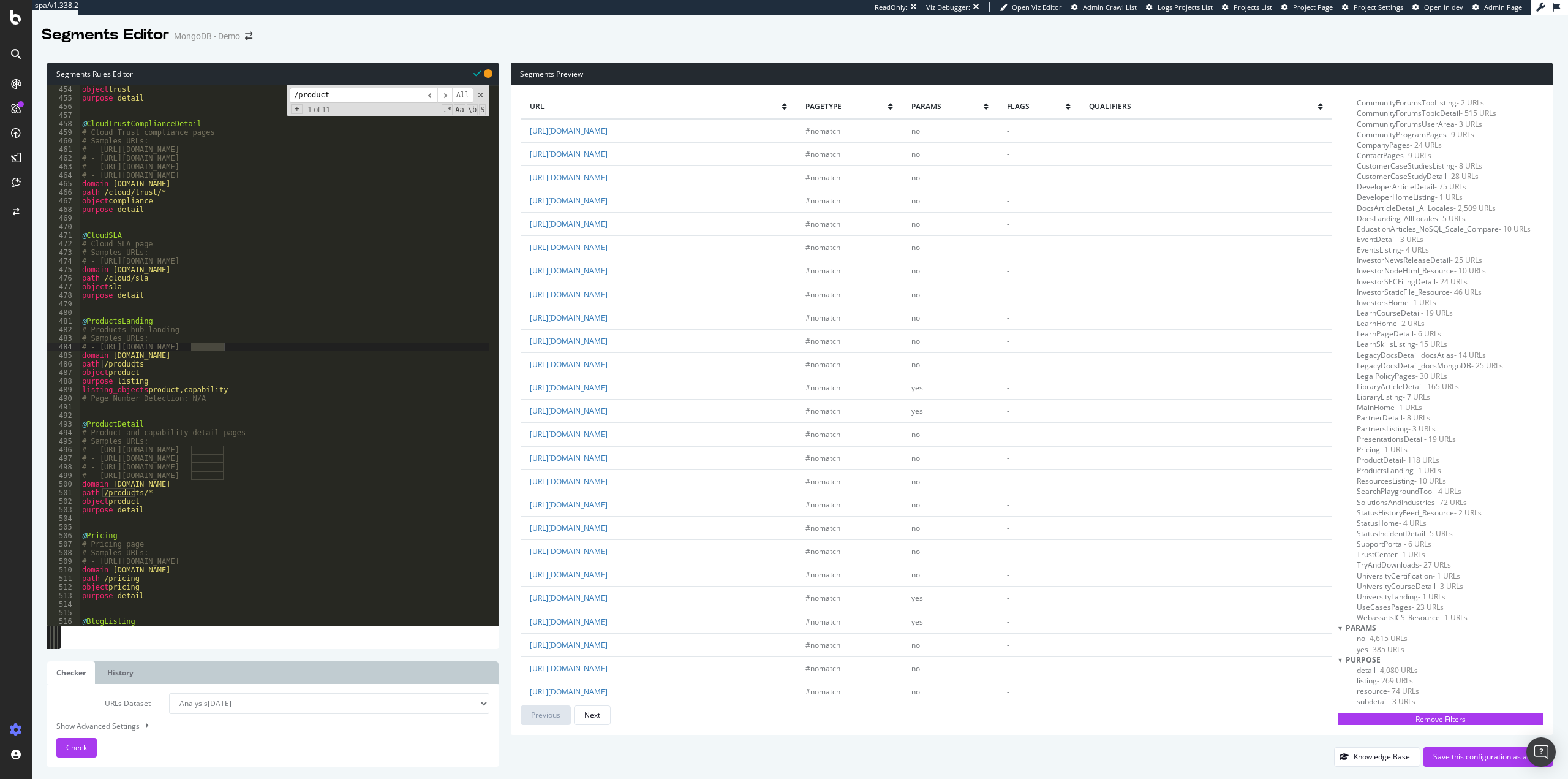
click at [787, 108] on icon at bounding box center [784, 106] width 4 height 7
click at [787, 107] on icon at bounding box center [784, 106] width 4 height 7
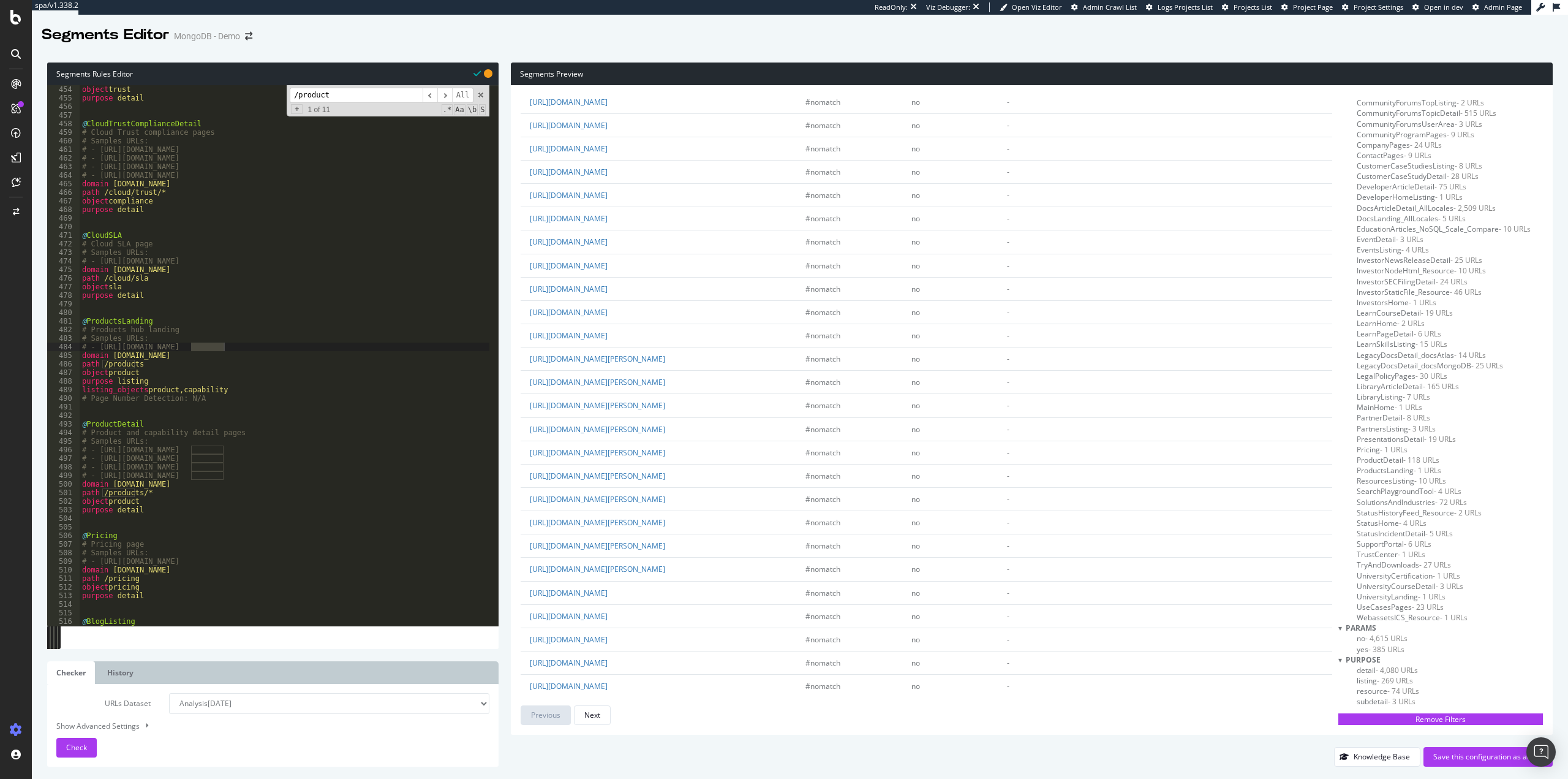
scroll to position [1772, 0]
type textarea "# Samples URLs:"
click at [252, 438] on div "object trust purpose detail @ CloudTrustComplianceDetail # Cloud Trust complian…" at bounding box center [559, 359] width 958 height 548
drag, startPoint x: 347, startPoint y: 341, endPoint x: 336, endPoint y: 335, distance: 12.5
click at [345, 340] on div "object trust purpose detail @ CloudTrustComplianceDetail # Cloud Trust complian…" at bounding box center [559, 359] width 958 height 548
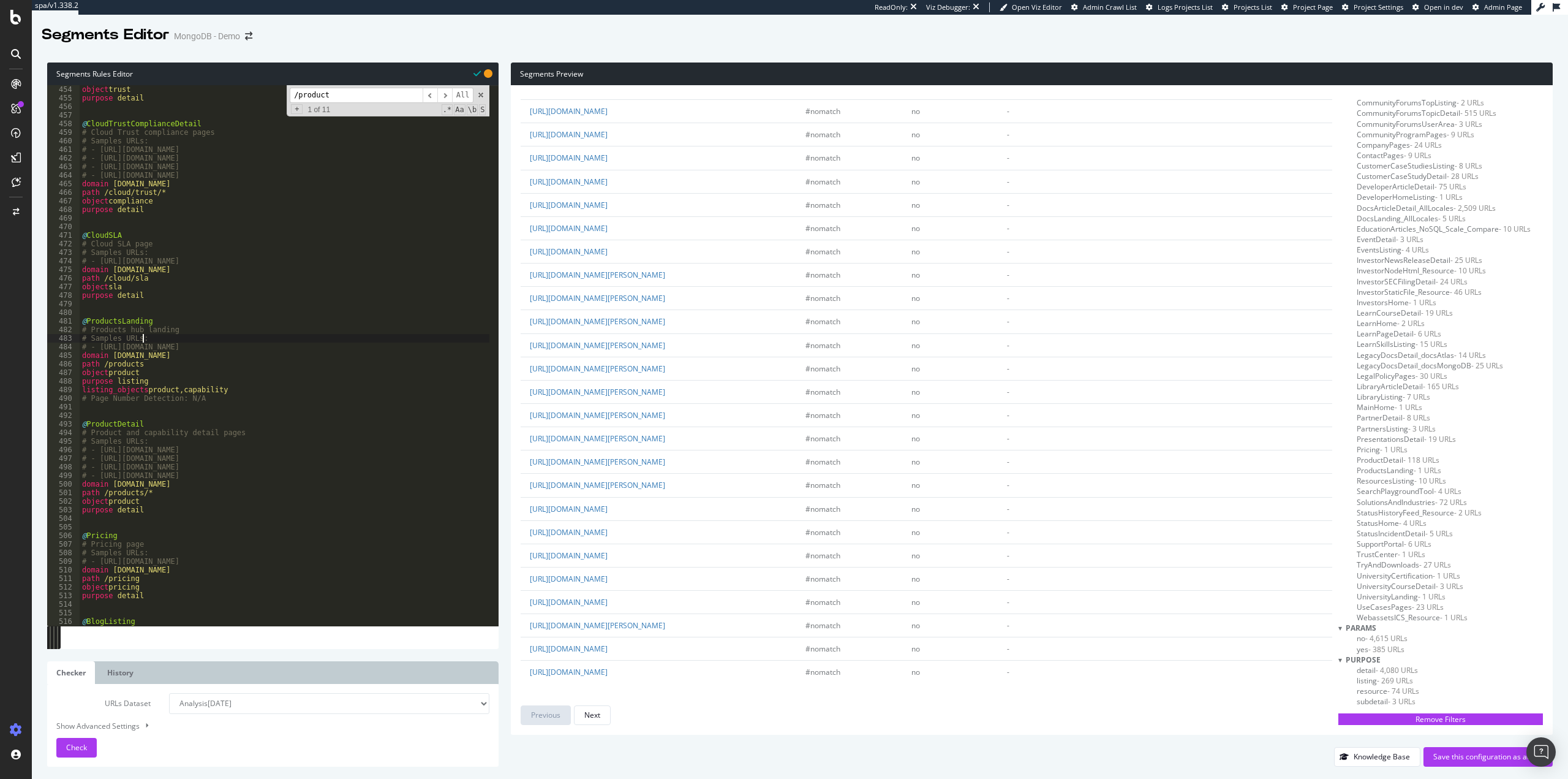
click at [358, 97] on input "/product" at bounding box center [356, 95] width 133 height 15
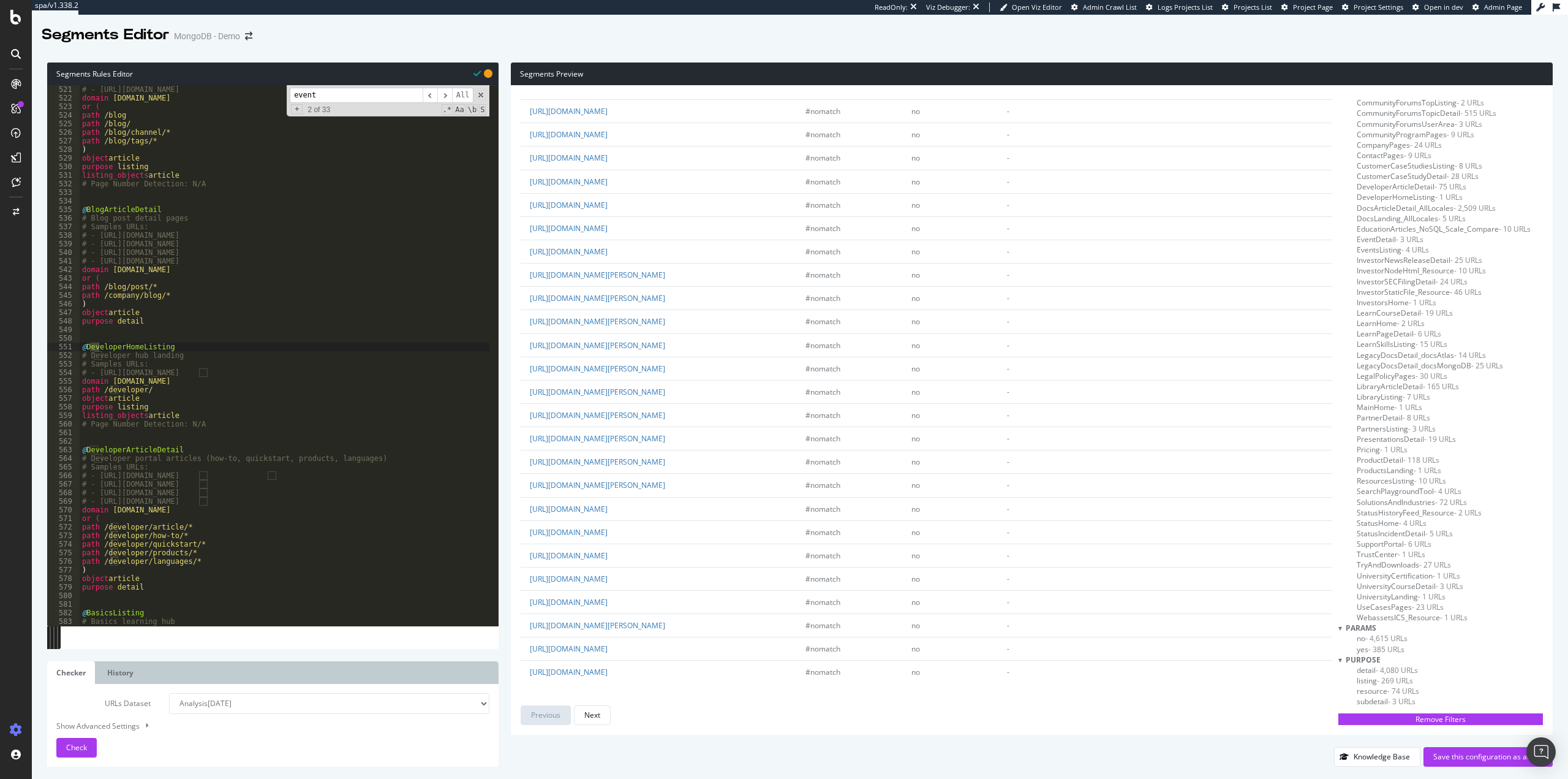
scroll to position [5859, 0]
type input "events"
click at [259, 422] on div "# - [URL][DOMAIN_NAME] # - [URL][DOMAIN_NAME] domain [DOMAIN_NAME] or ( path /p…" at bounding box center [559, 359] width 958 height 548
click at [318, 555] on div "# - [URL][DOMAIN_NAME] # - [URL][DOMAIN_NAME] domain [DOMAIN_NAME] or ( path /p…" at bounding box center [559, 359] width 958 height 548
type textarea "path rx ^/events/[^/]+/[^/]+/?$"
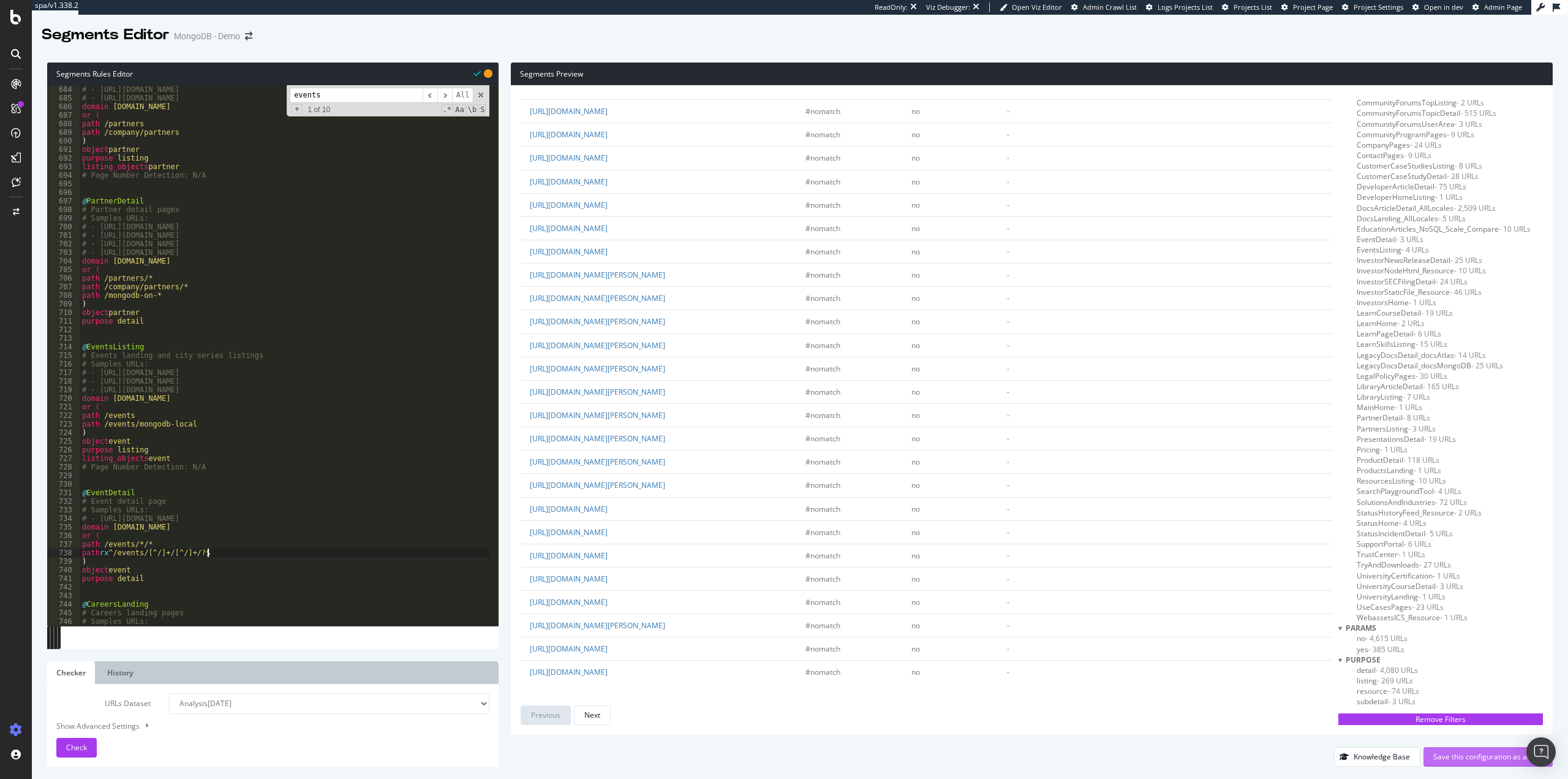
click at [1480, 749] on div "Save this configuration as active" at bounding box center [1488, 757] width 110 height 19
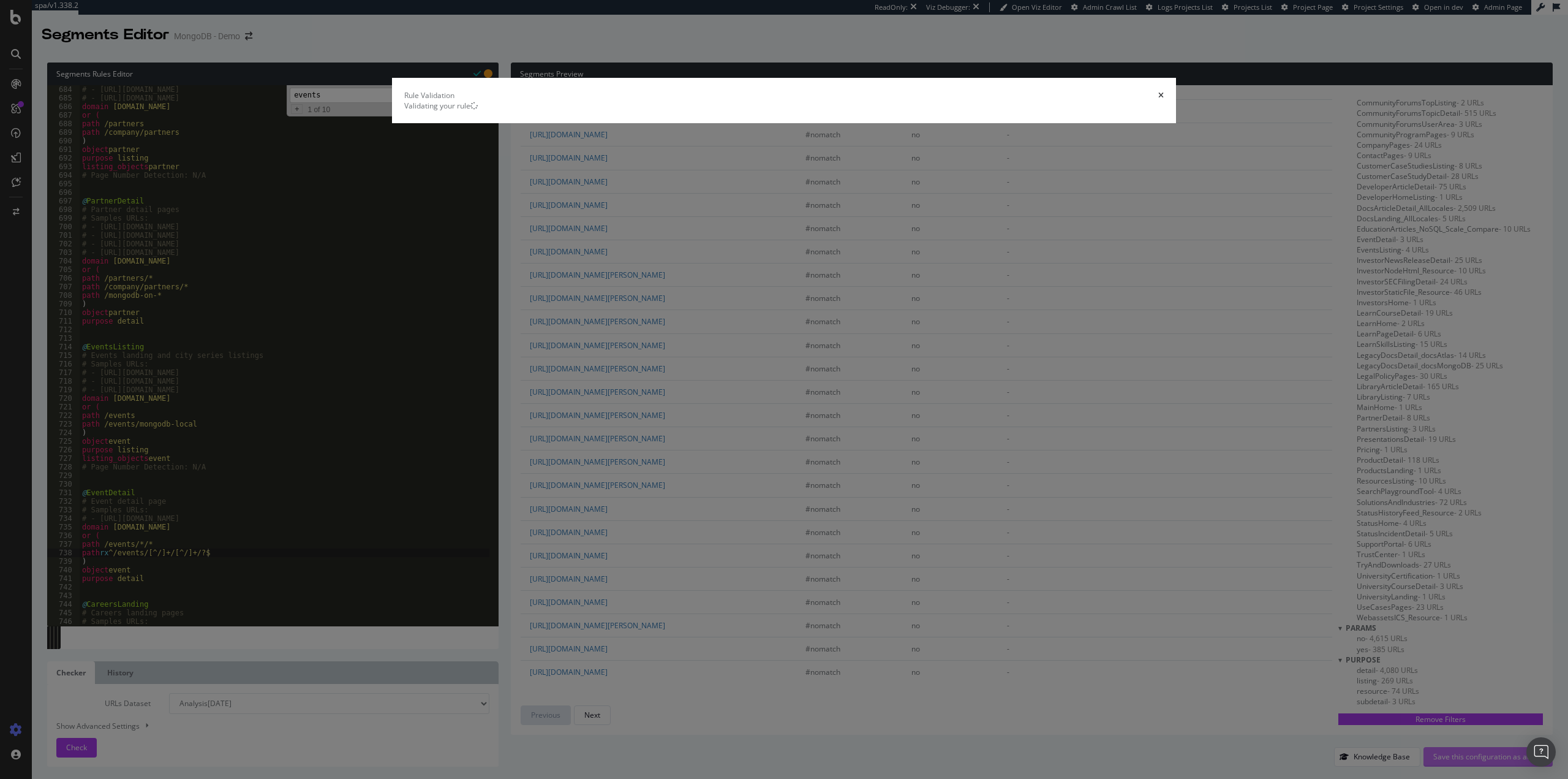
scroll to position [0, 0]
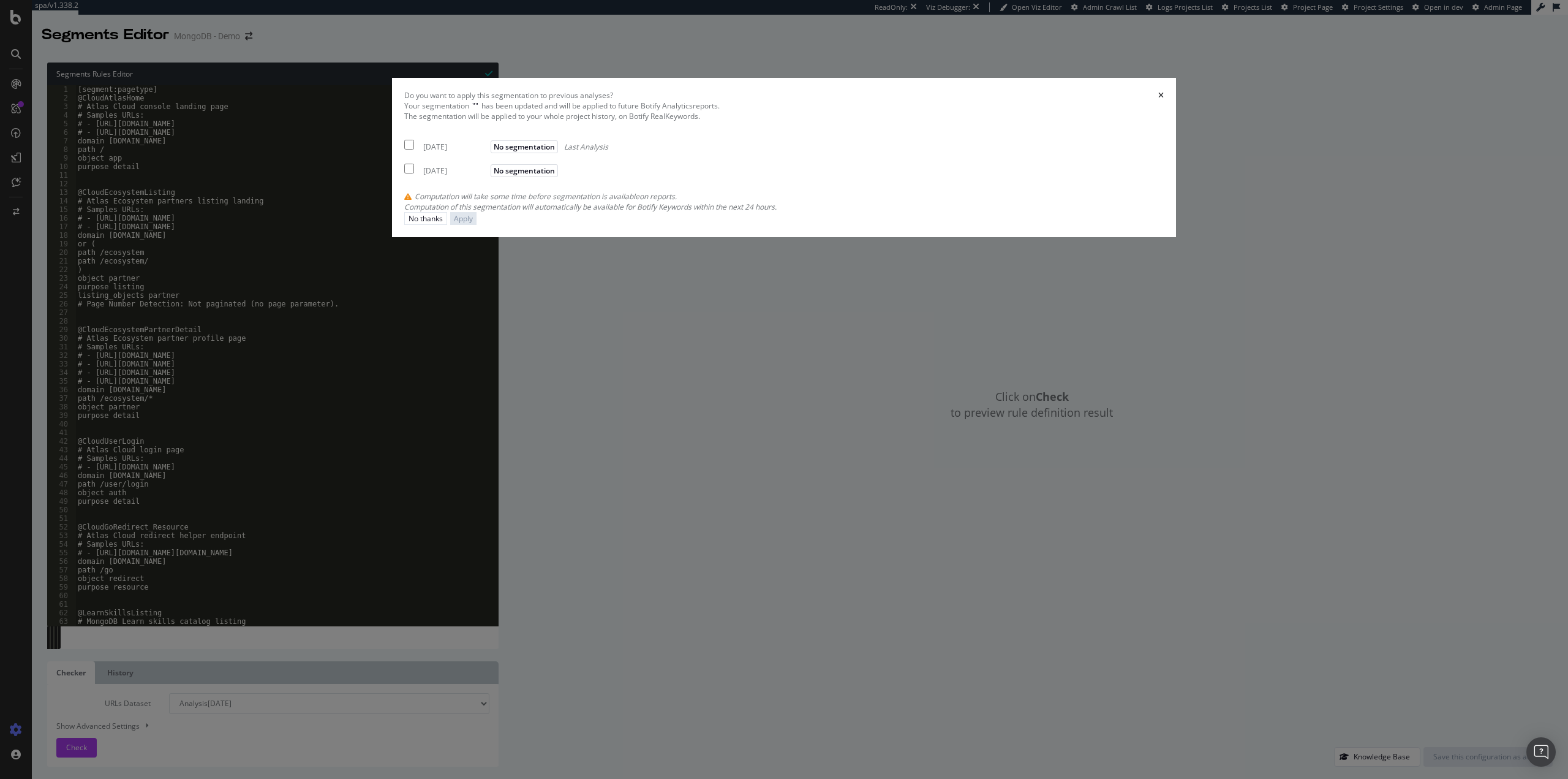
click at [487, 152] on div "[DATE]" at bounding box center [455, 147] width 64 height 11
checkbox input "true"
click at [487, 176] on div "[DATE]" at bounding box center [455, 171] width 64 height 11
checkbox input "true"
click at [476, 224] on button "Apply" at bounding box center [463, 218] width 26 height 13
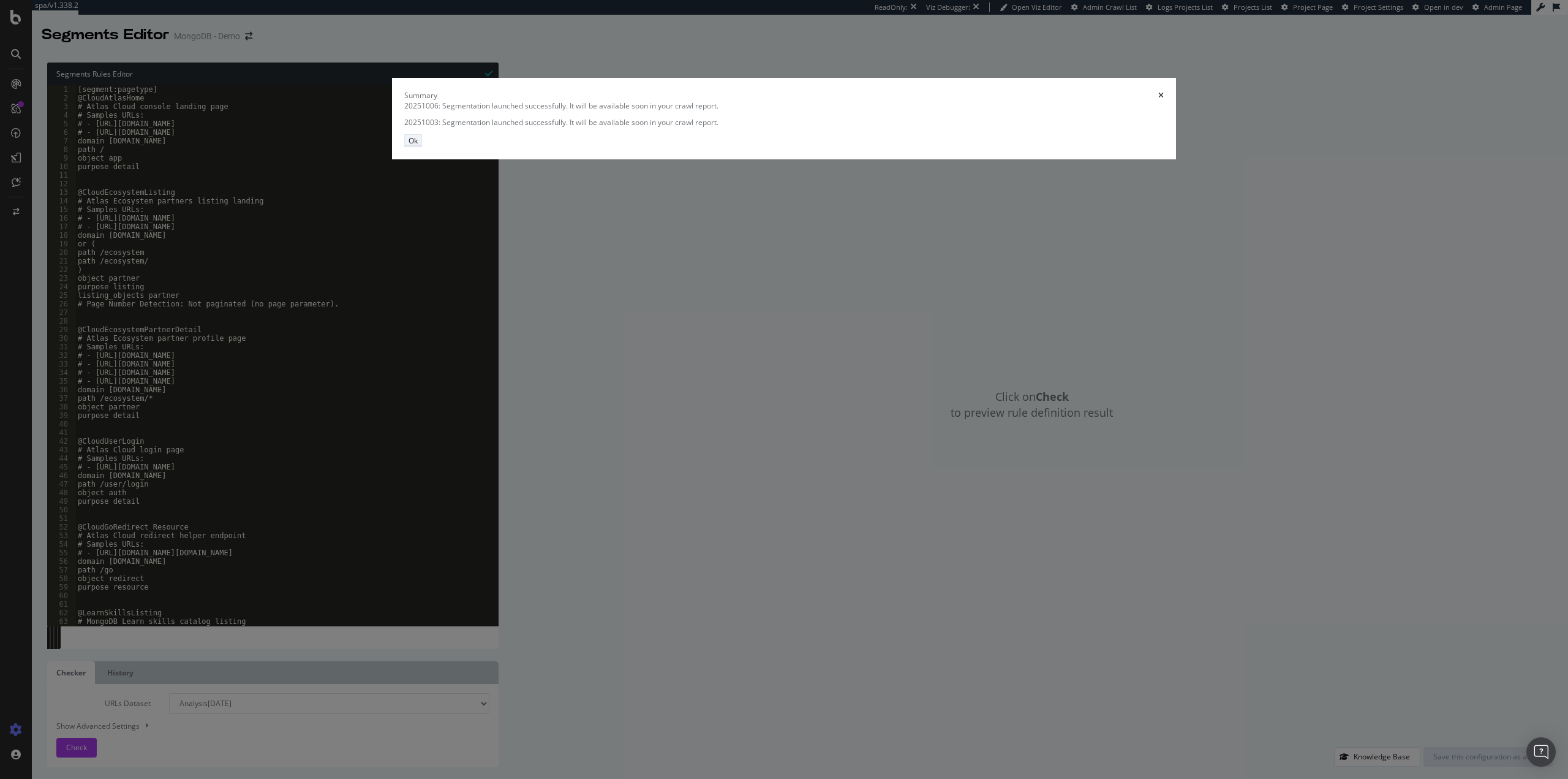
click at [417, 146] on div "Ok" at bounding box center [413, 140] width 9 height 11
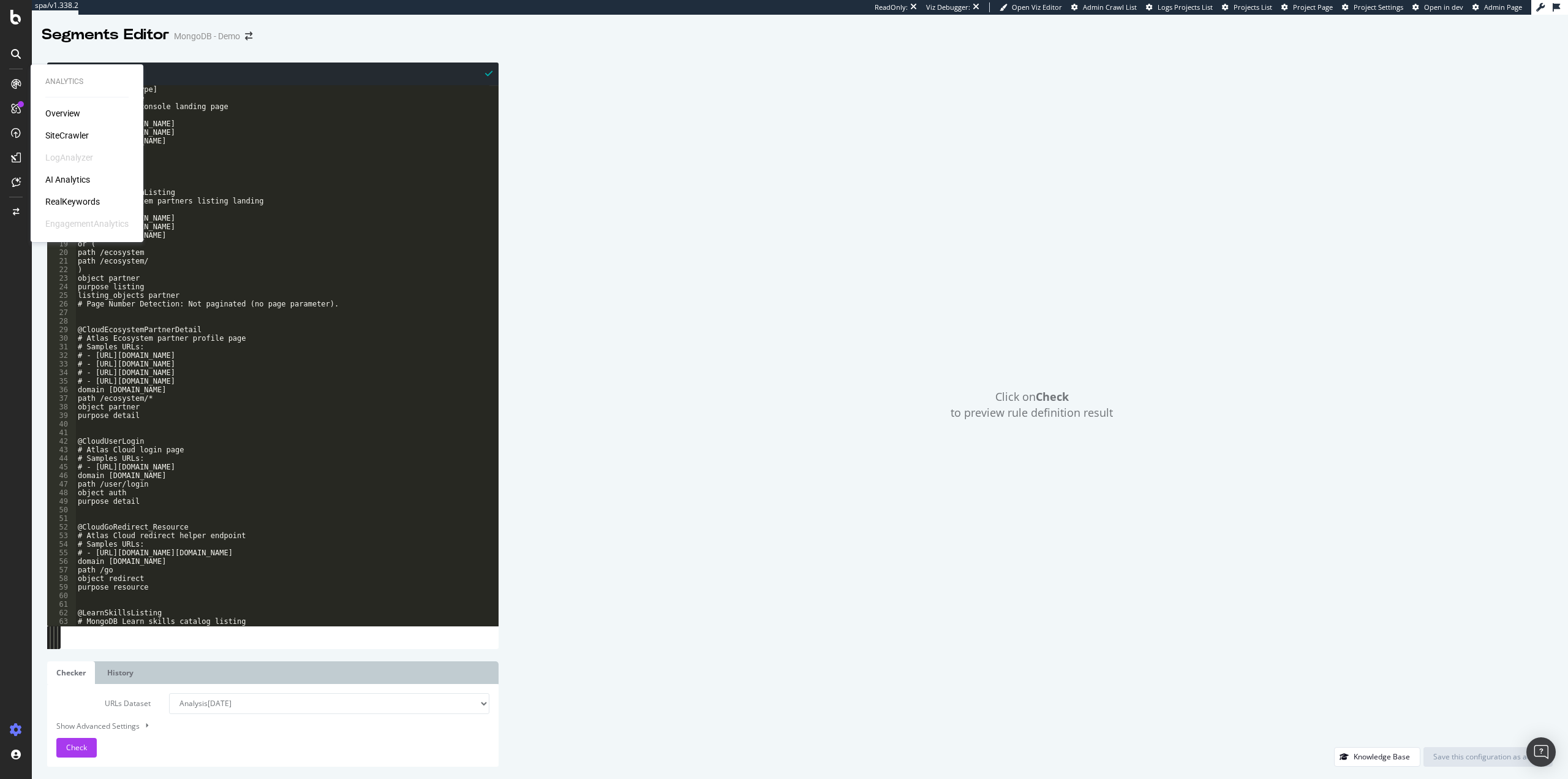
click at [66, 134] on div "SiteCrawler" at bounding box center [67, 136] width 44 height 13
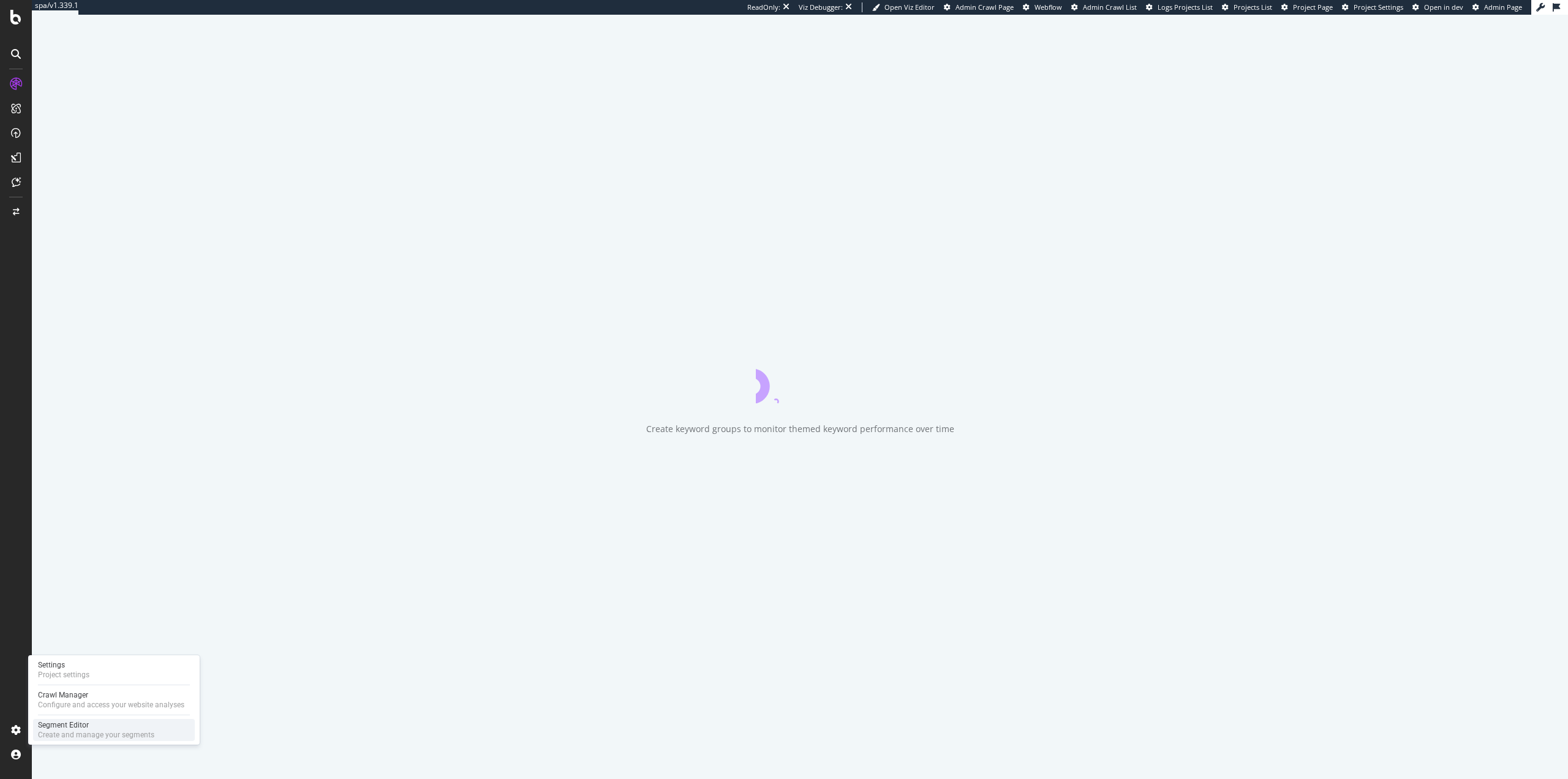
drag, startPoint x: 67, startPoint y: 725, endPoint x: 80, endPoint y: 726, distance: 13.0
click at [67, 725] on div "Segment Editor" at bounding box center [96, 724] width 116 height 10
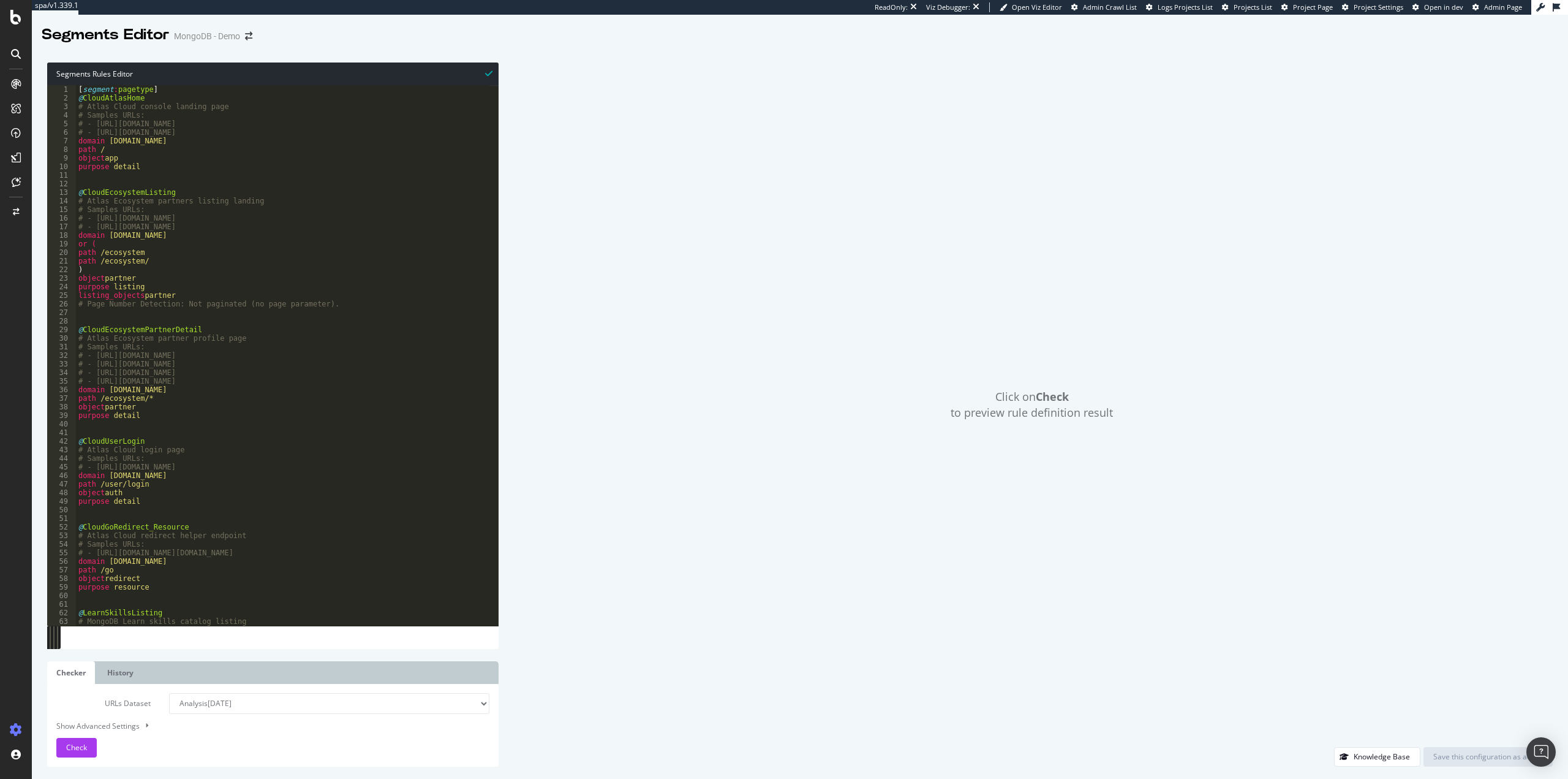
click at [596, 241] on div "Click on Check to preview rule definition result" at bounding box center [1031, 404] width 1041 height 684
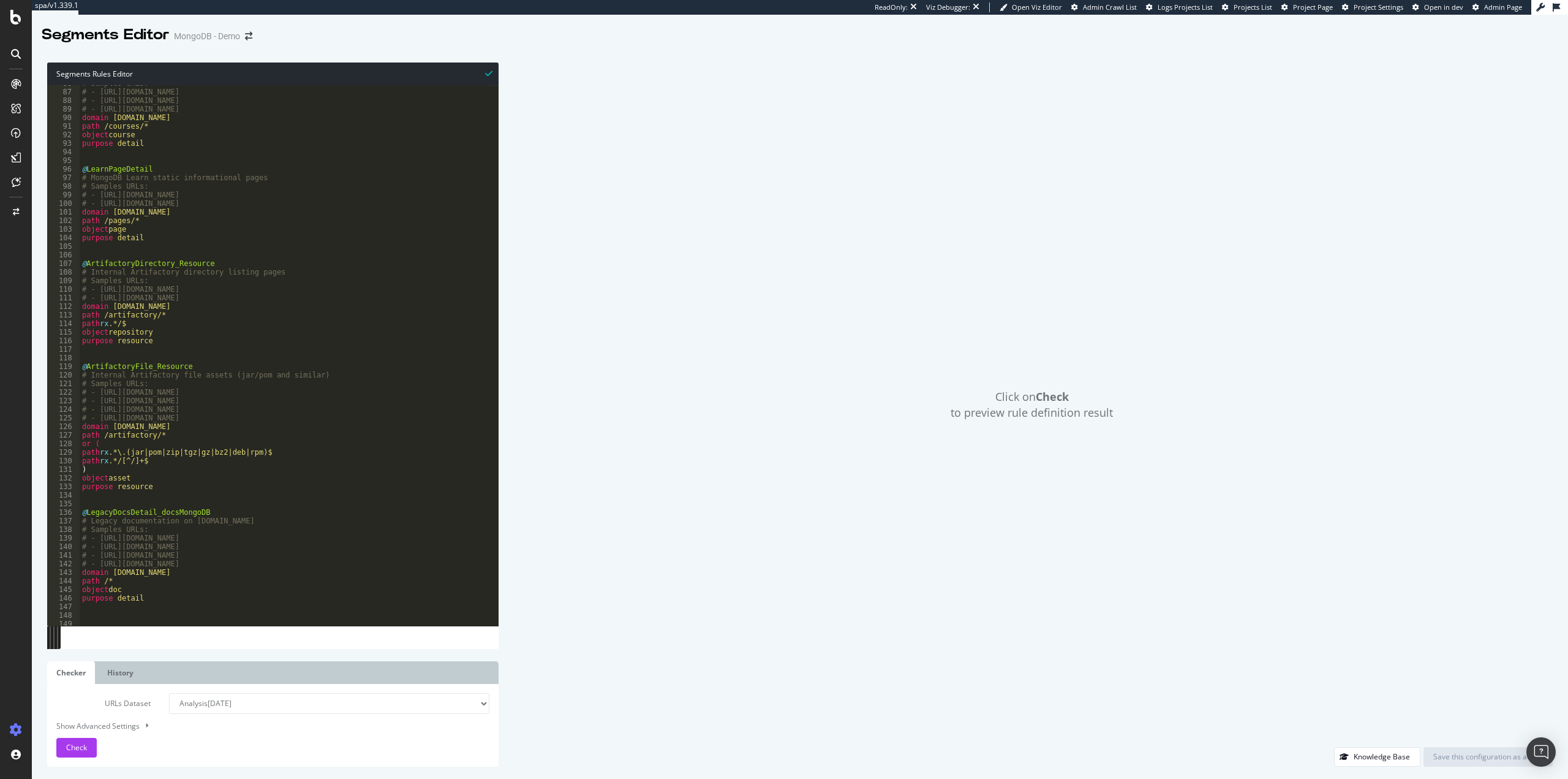
scroll to position [735, 0]
